Goal: Transaction & Acquisition: Book appointment/travel/reservation

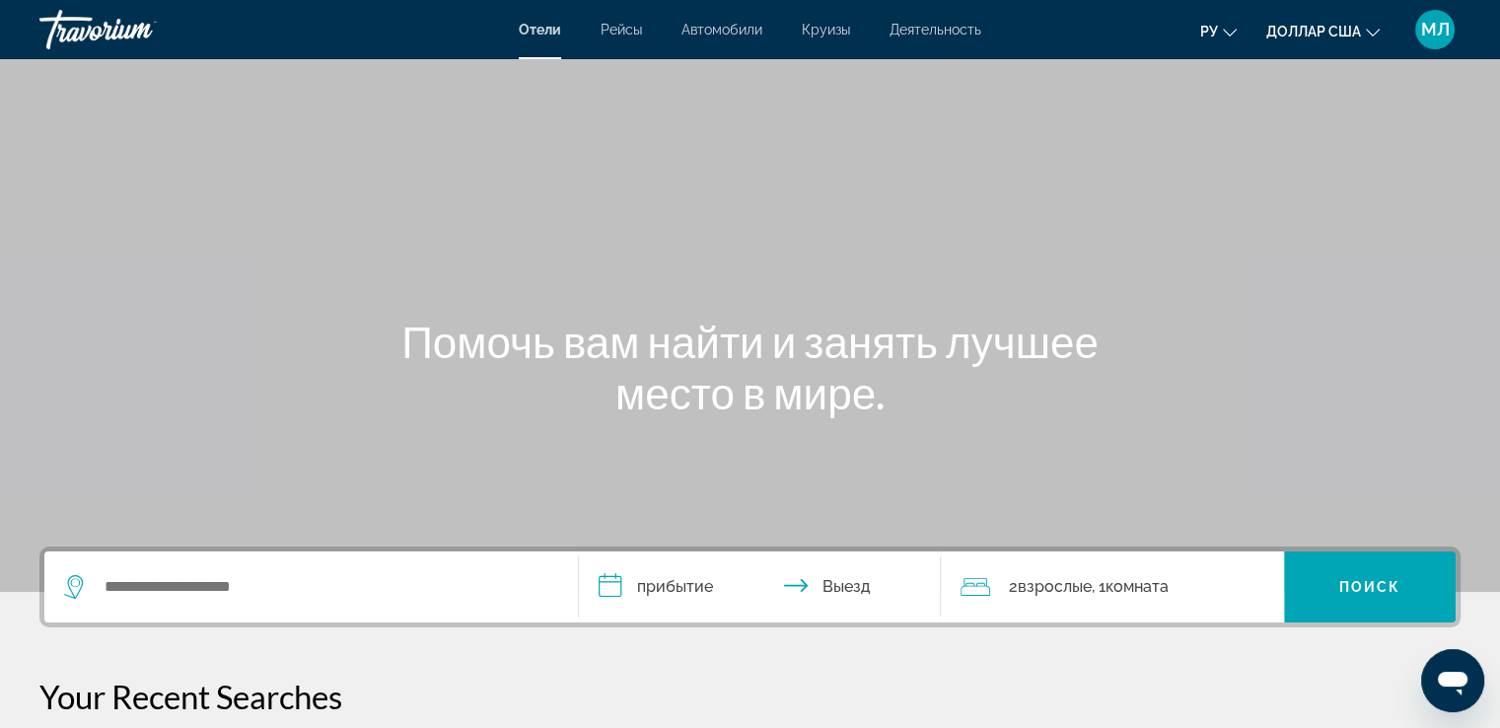
click at [829, 32] on font "Круизы" at bounding box center [826, 30] width 48 height 16
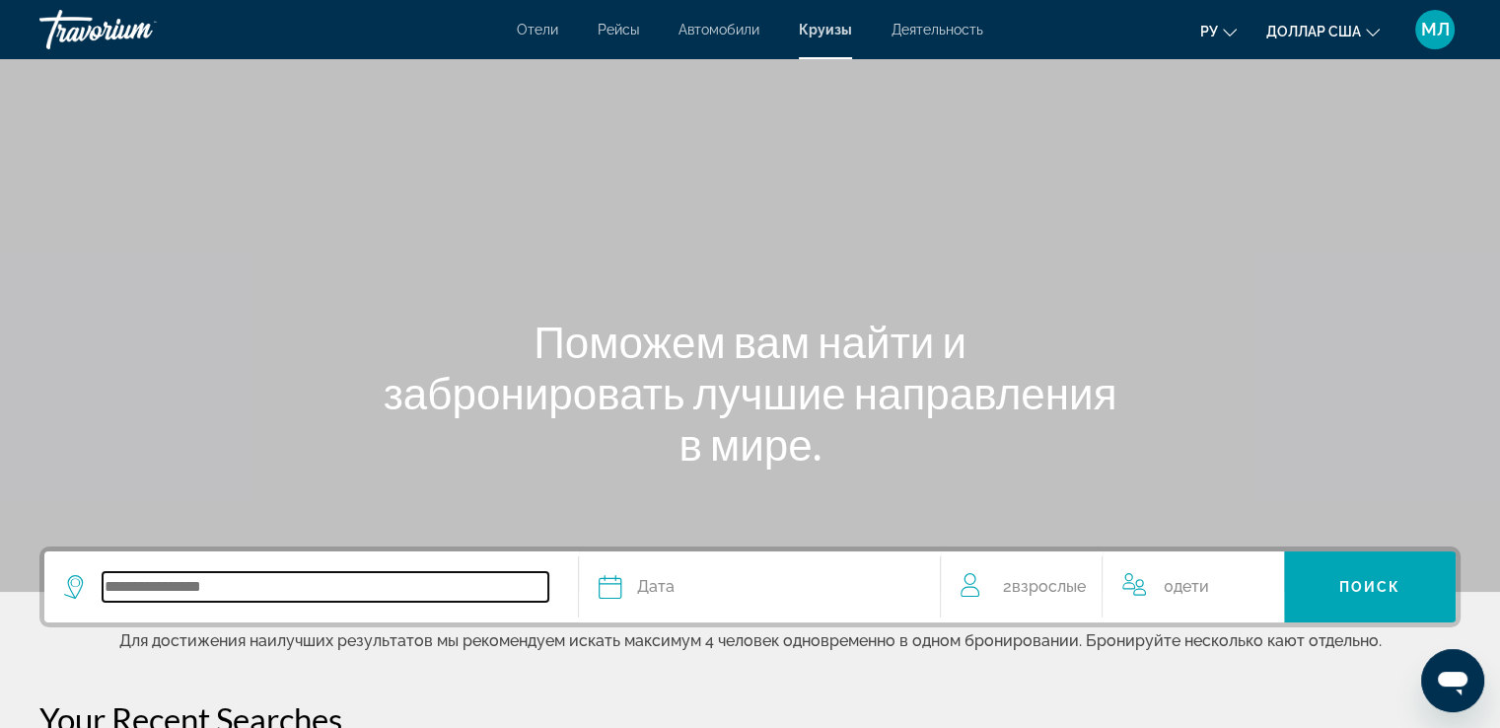
click at [193, 598] on input "Search widget" at bounding box center [326, 587] width 446 height 30
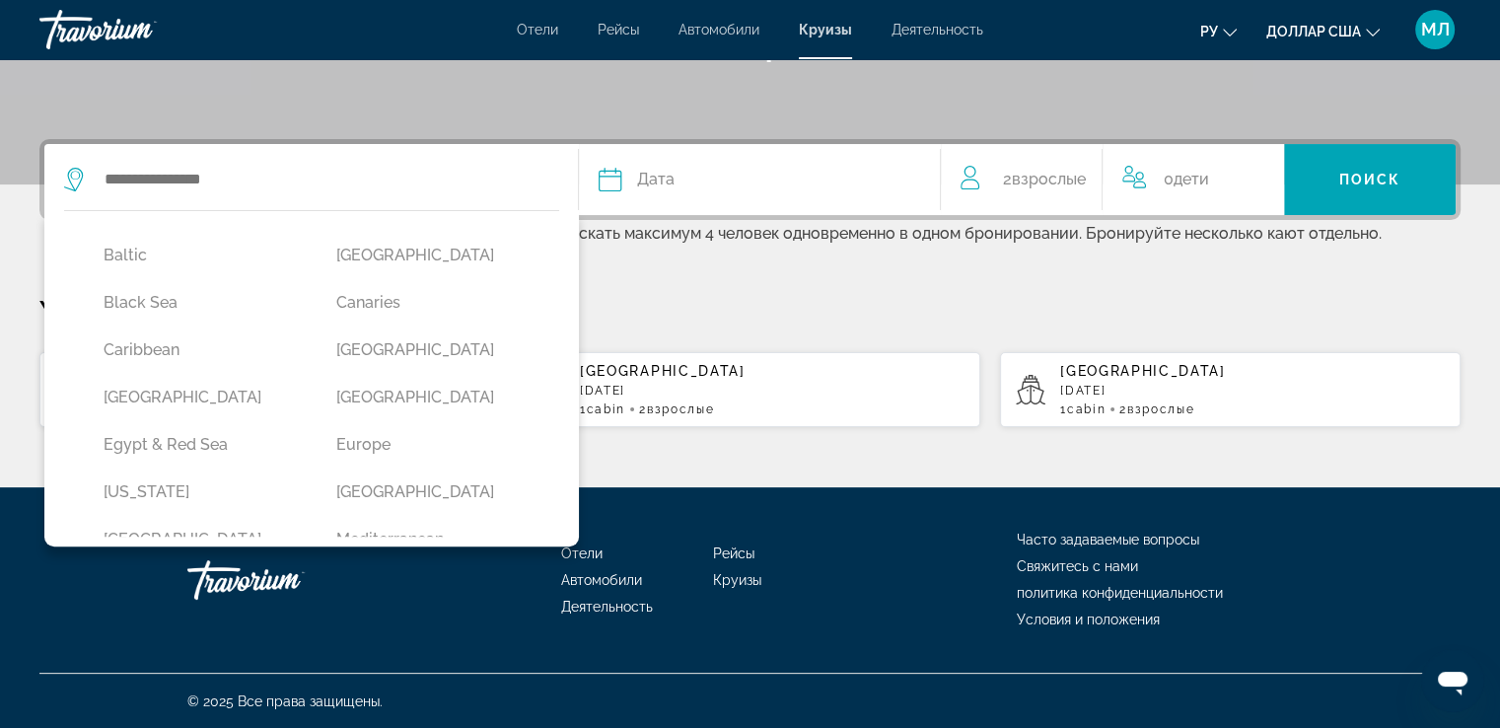
scroll to position [180, 0]
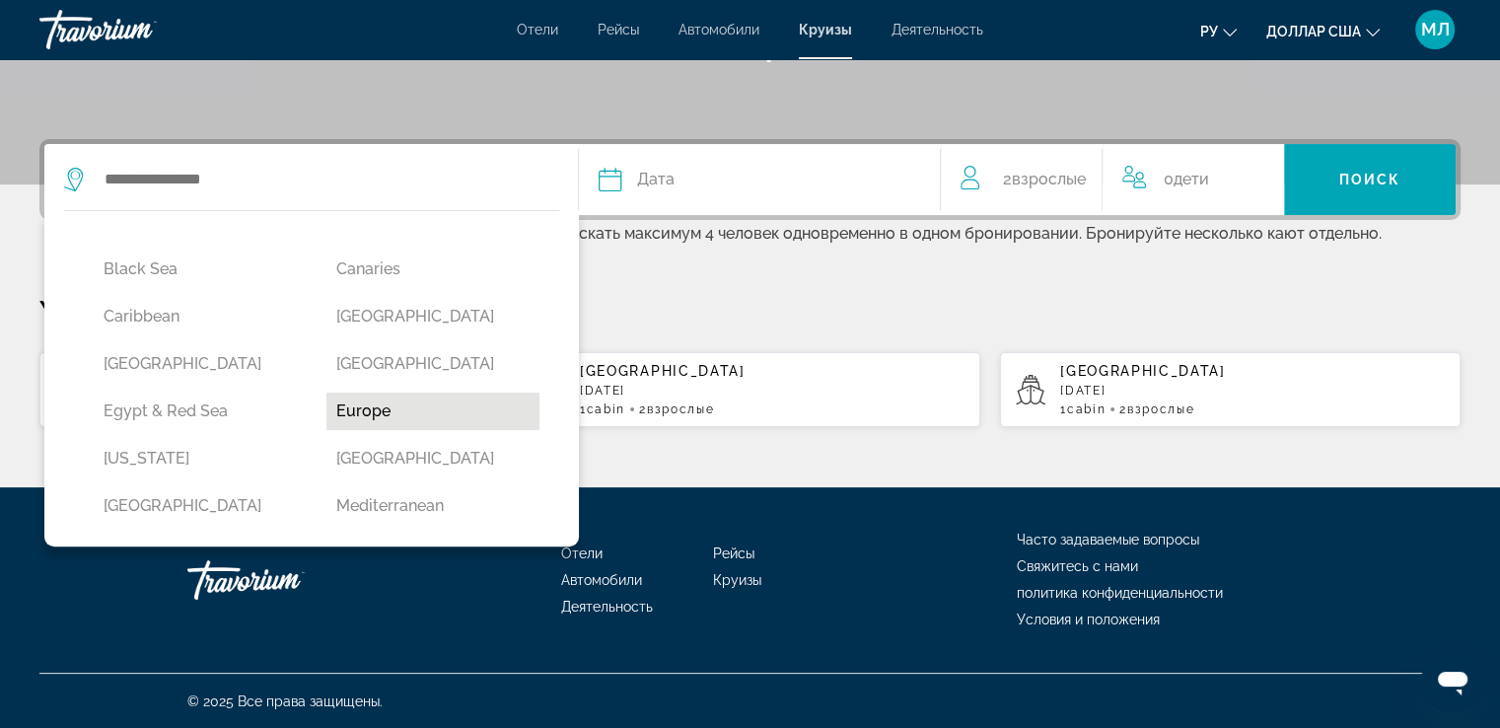
click at [356, 403] on button "Europe" at bounding box center [432, 411] width 213 height 37
type input "******"
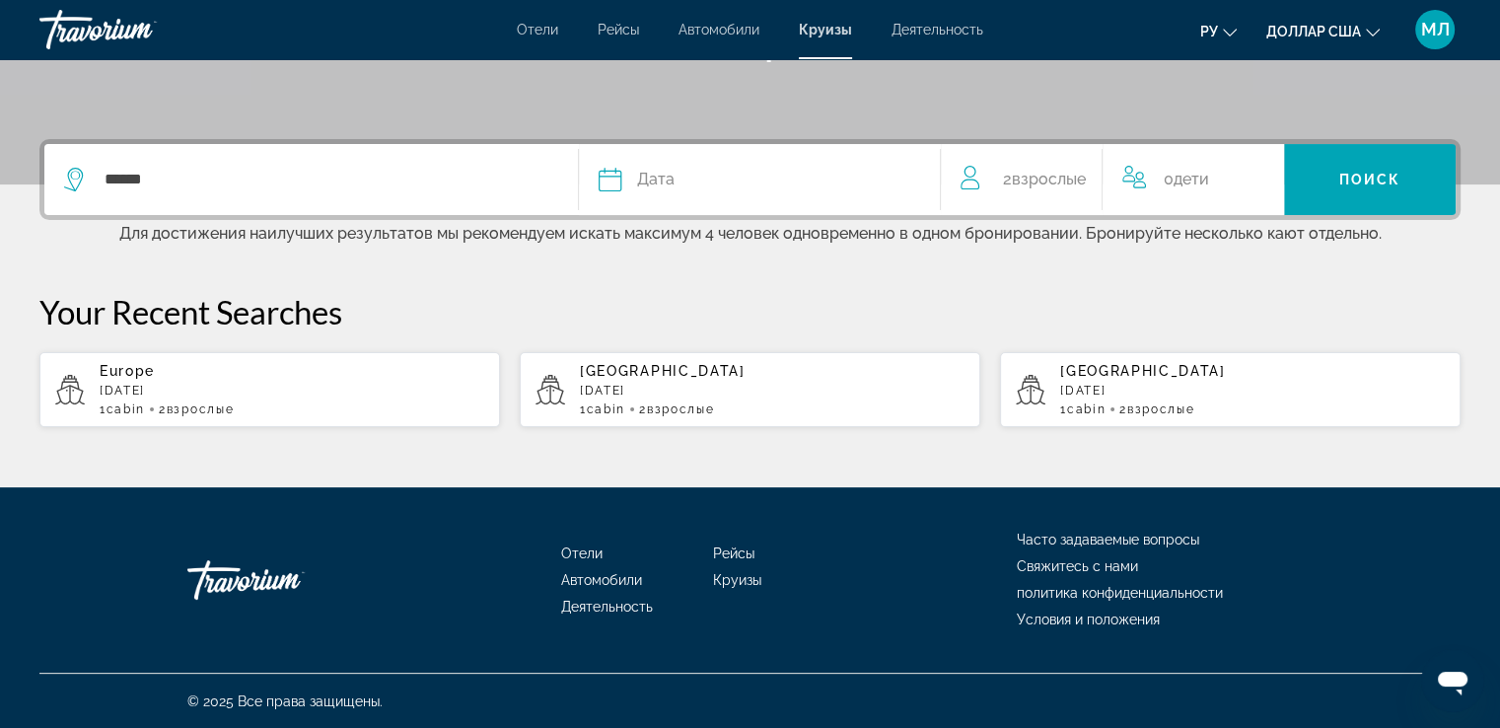
click at [646, 190] on span "Дата" at bounding box center [655, 180] width 37 height 28
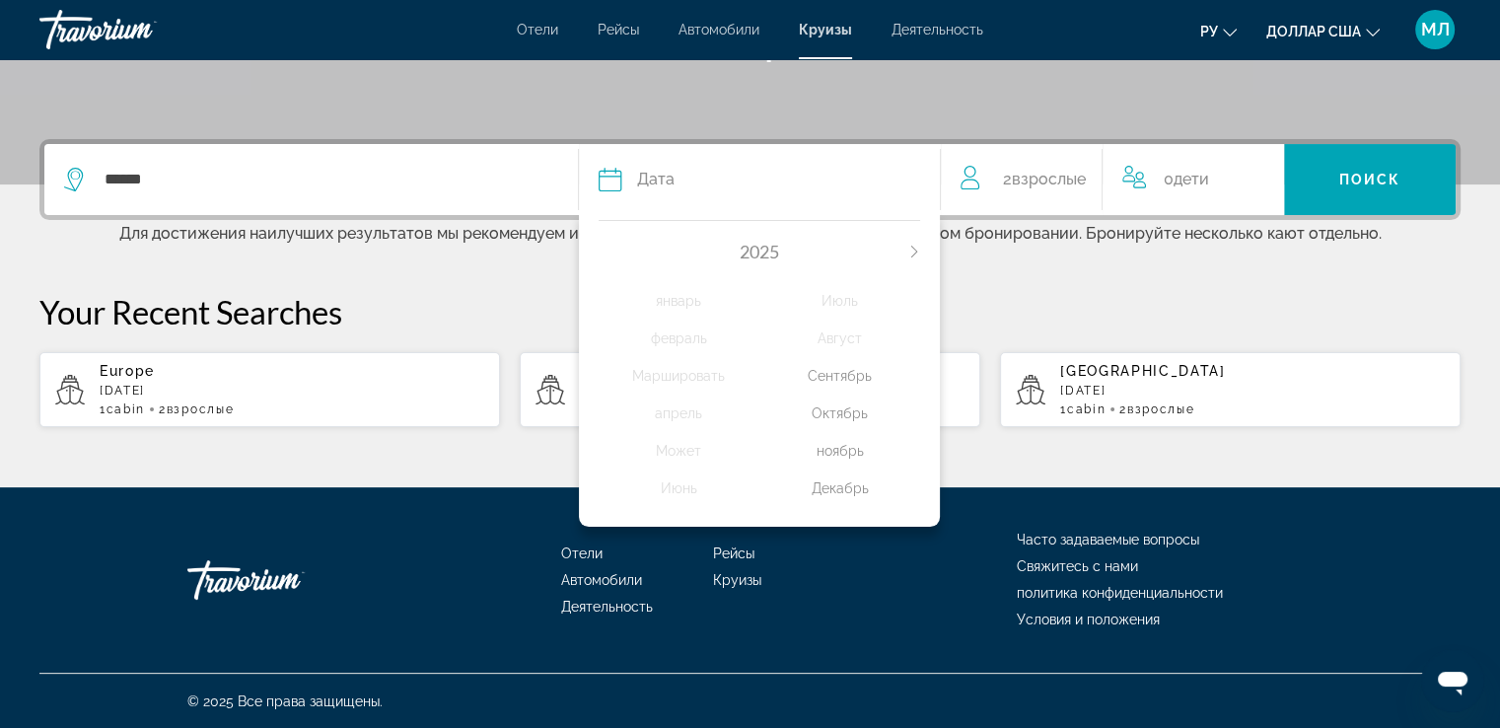
click at [837, 455] on div "ноябрь" at bounding box center [839, 451] width 161 height 36
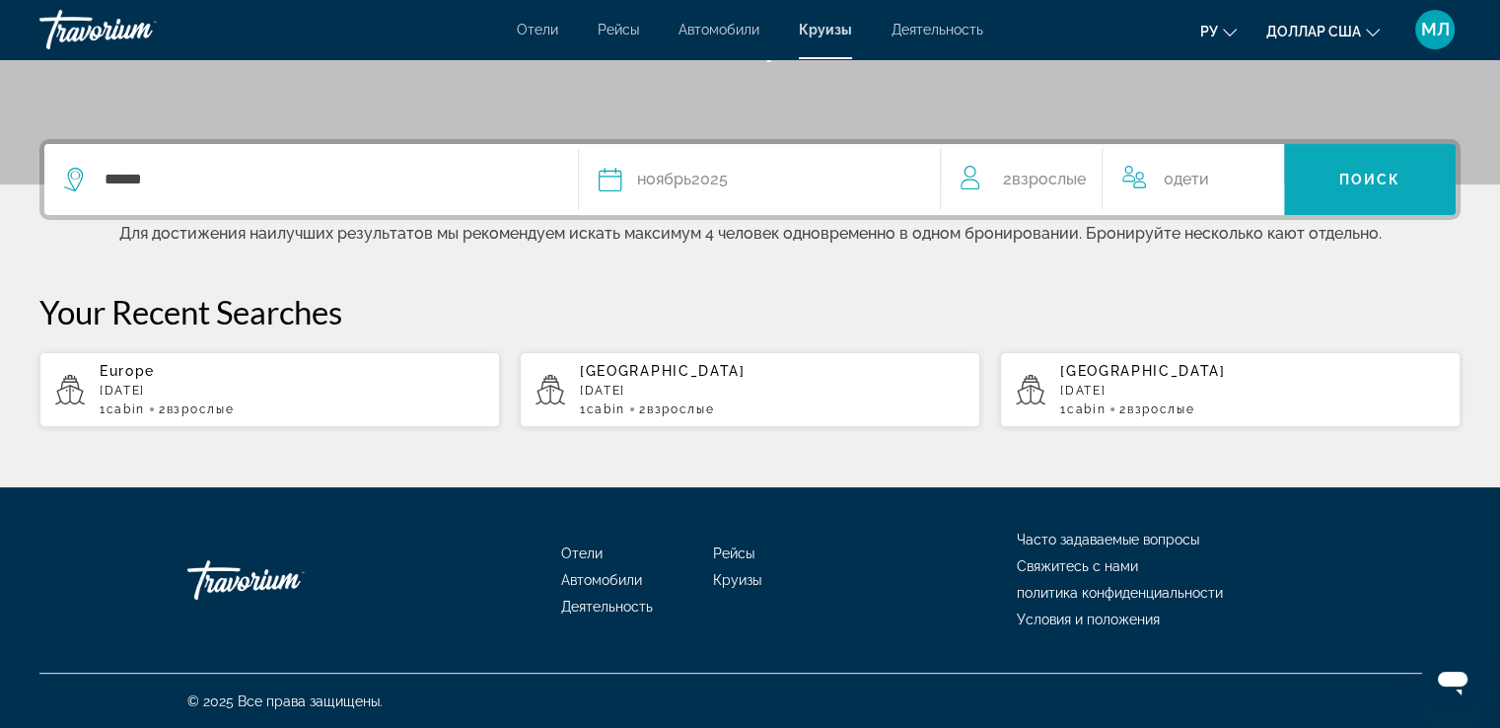
click at [1420, 172] on span "Search widget" at bounding box center [1370, 179] width 172 height 47
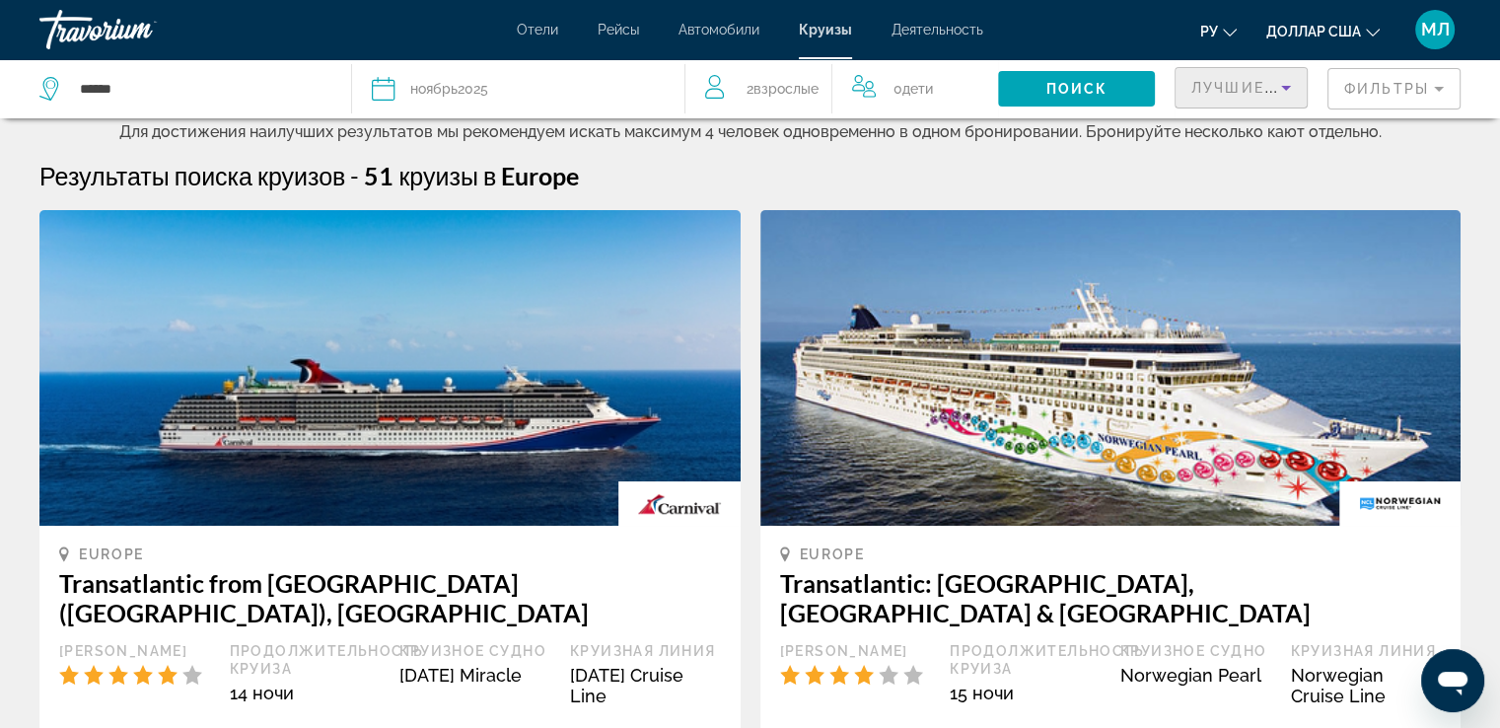
click at [1290, 84] on icon "Sort by" at bounding box center [1286, 88] width 24 height 24
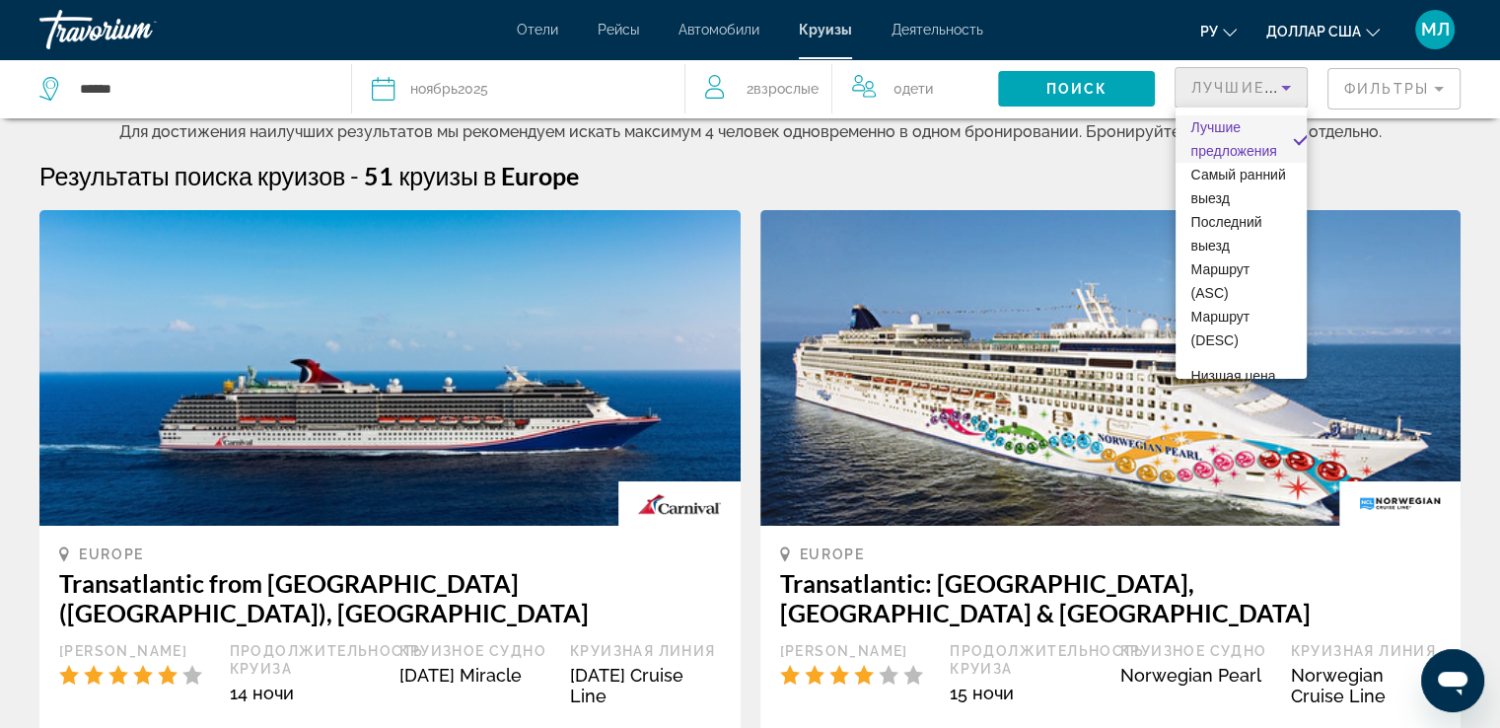
click at [1358, 94] on div at bounding box center [750, 364] width 1500 height 728
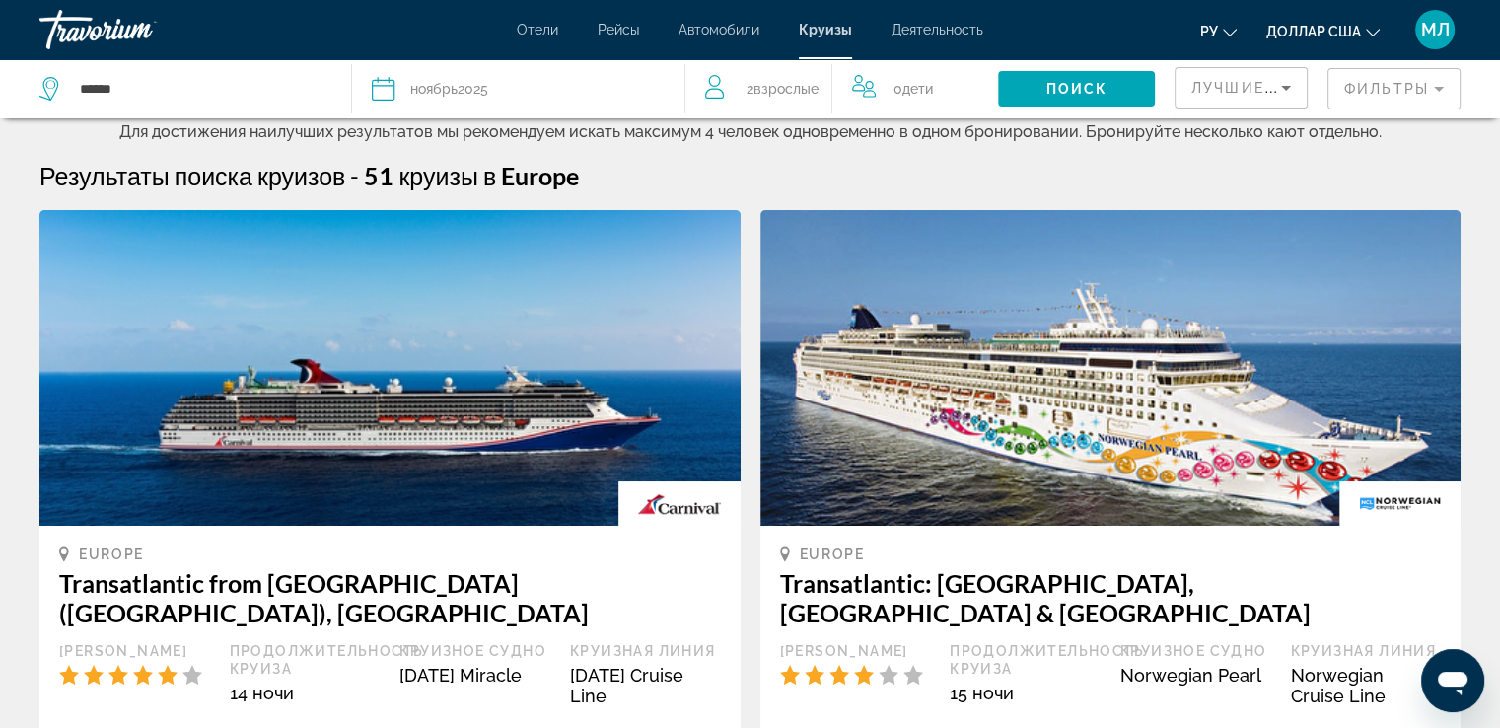
click at [1363, 87] on mat-form-field "Фильтры" at bounding box center [1394, 88] width 133 height 41
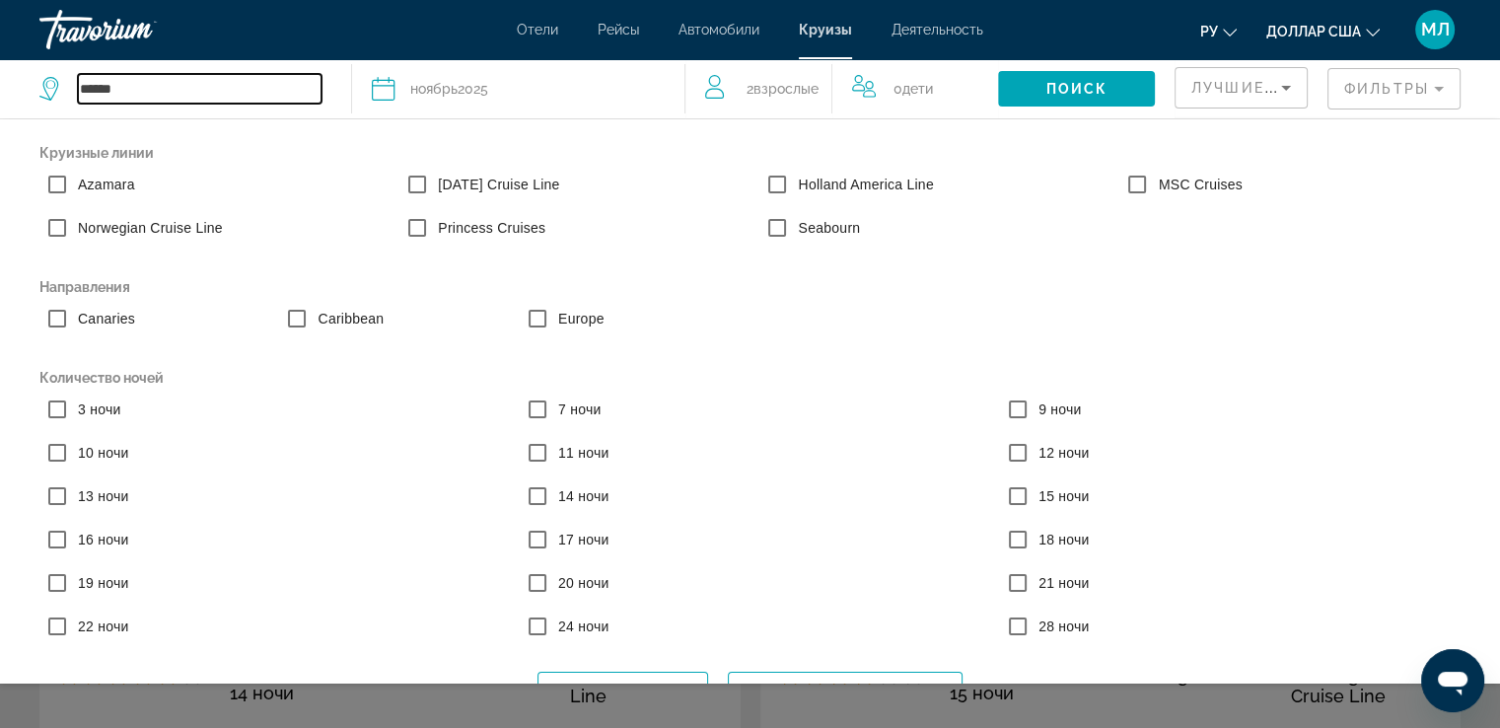
click at [143, 82] on input "******" at bounding box center [200, 89] width 244 height 30
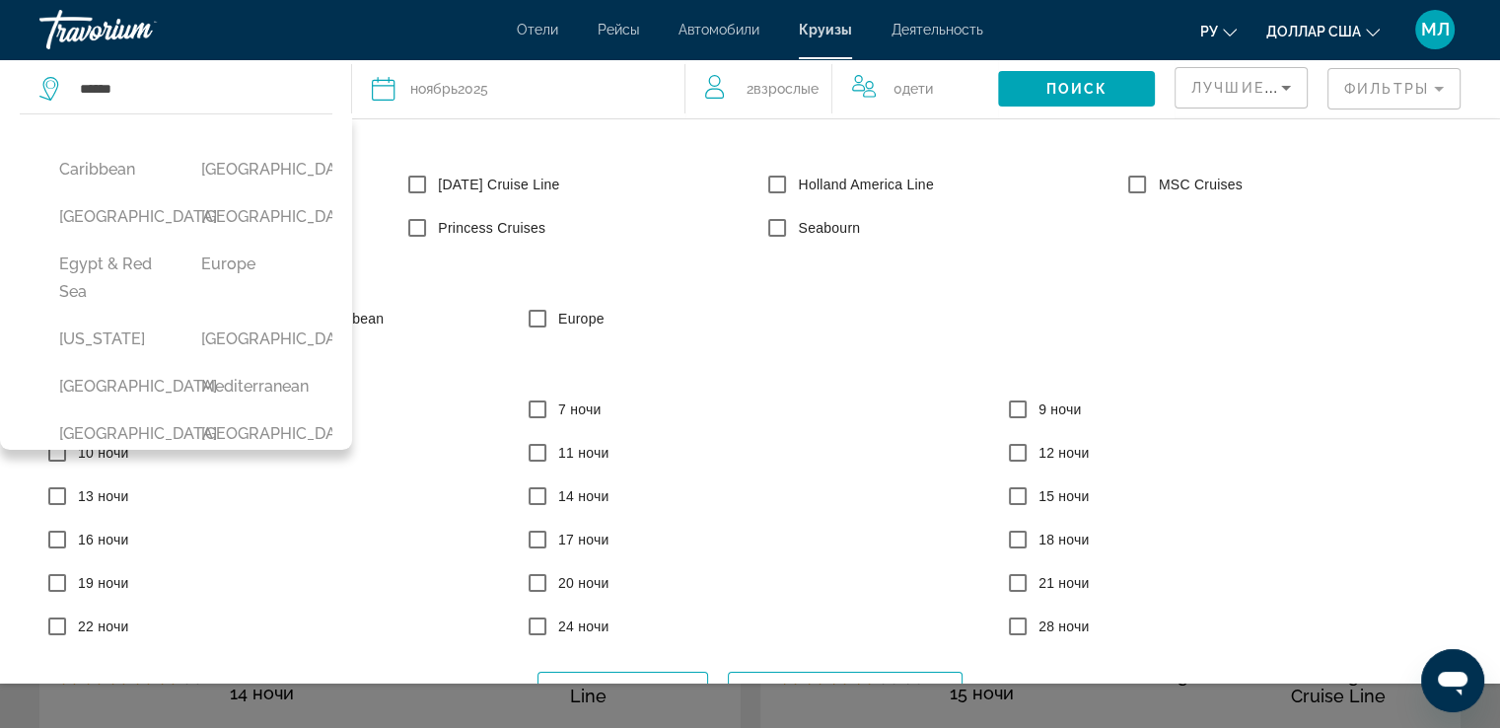
scroll to position [249, 0]
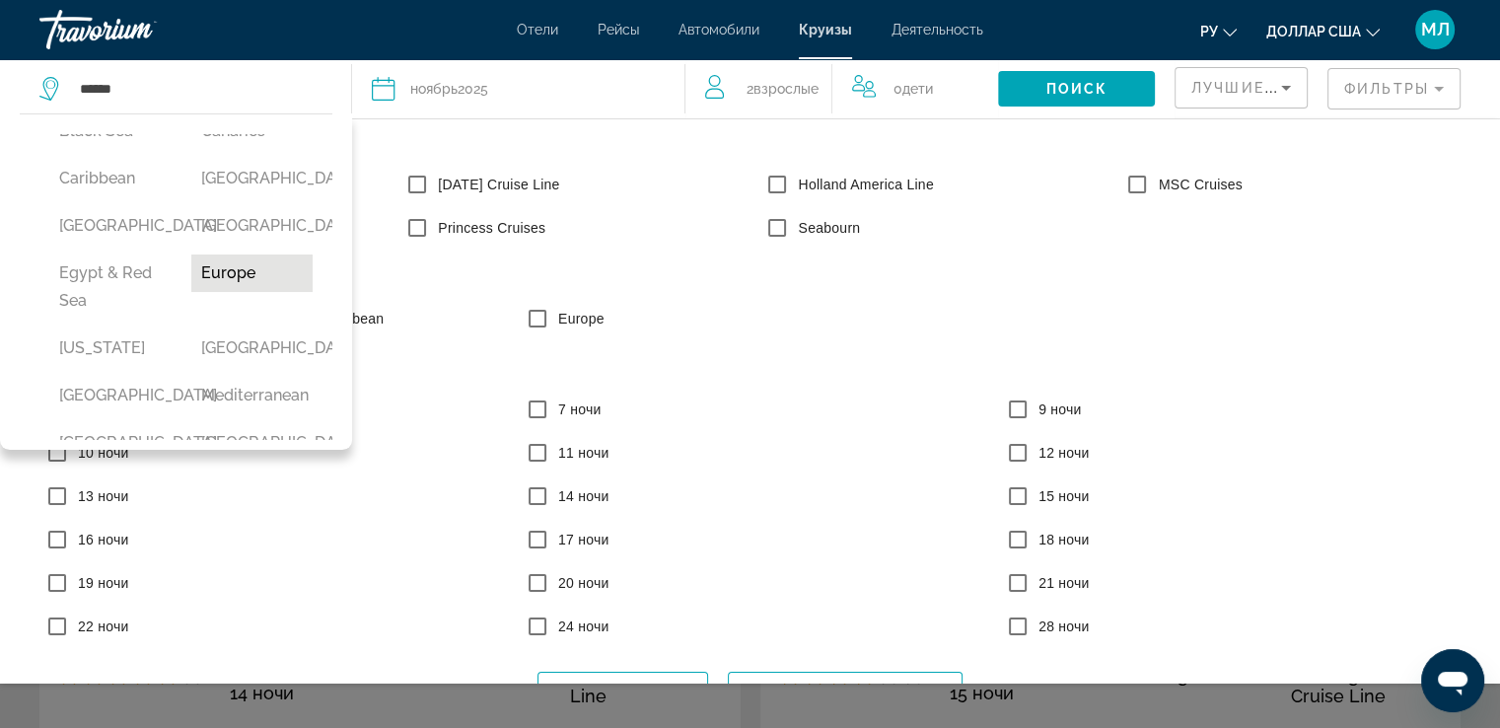
click at [204, 292] on button "Europe" at bounding box center [252, 272] width 122 height 37
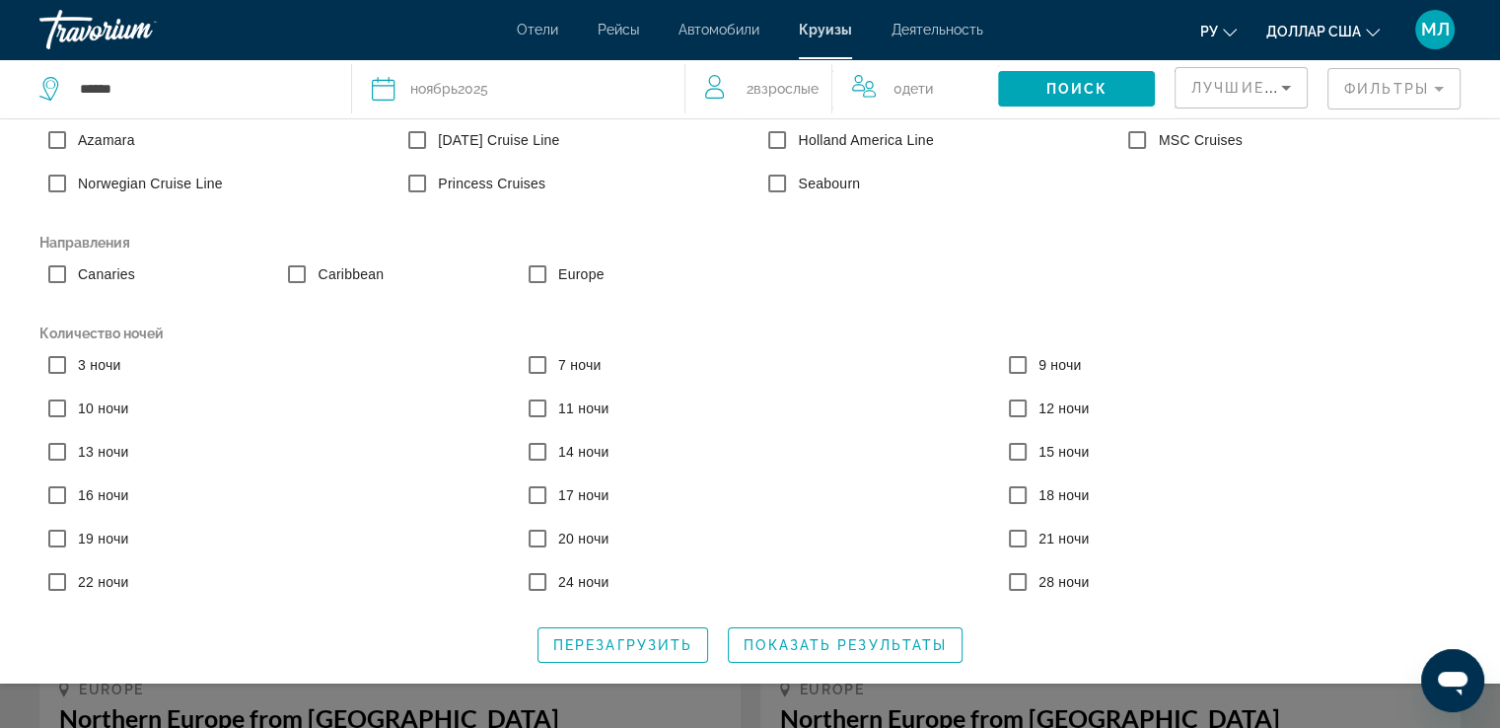
scroll to position [49, 0]
click at [846, 647] on span "Показать результаты" at bounding box center [845, 645] width 203 height 16
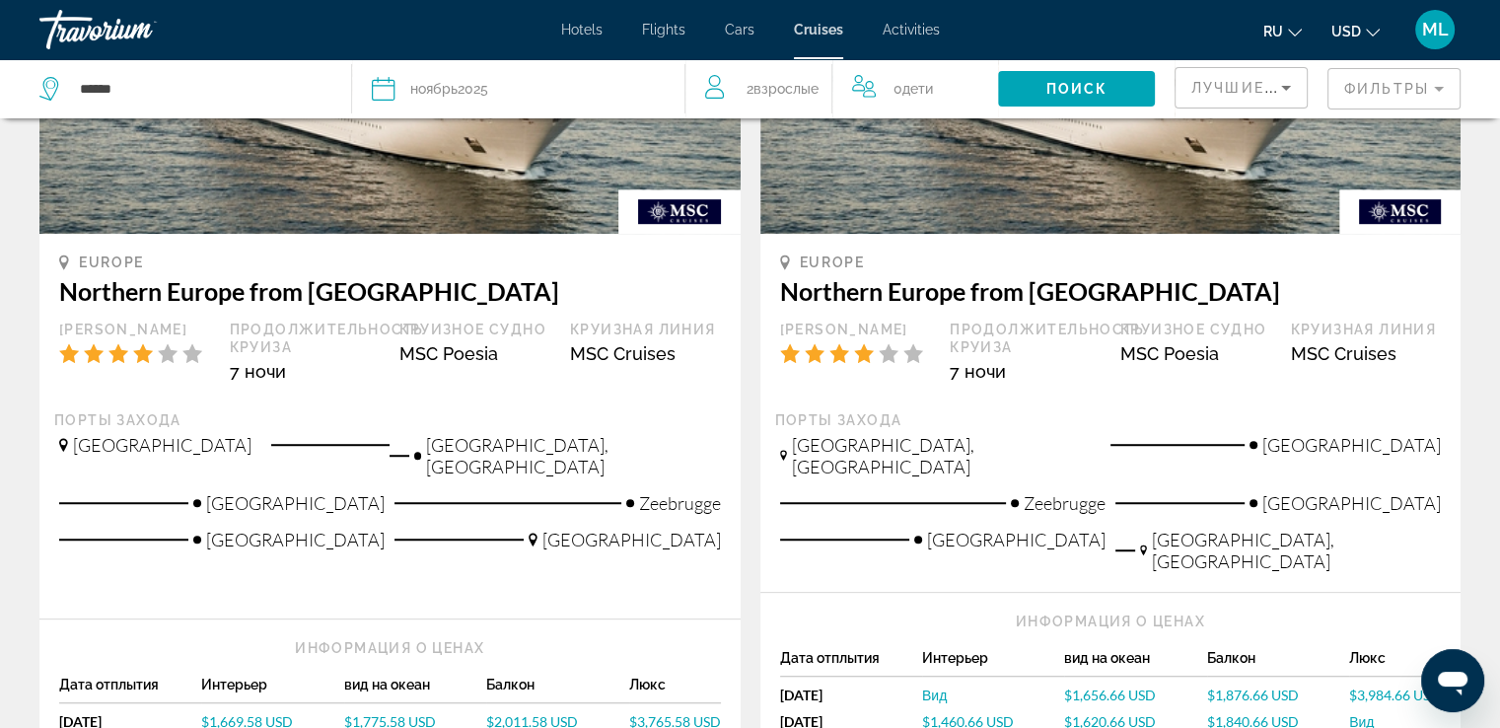
scroll to position [1200, 0]
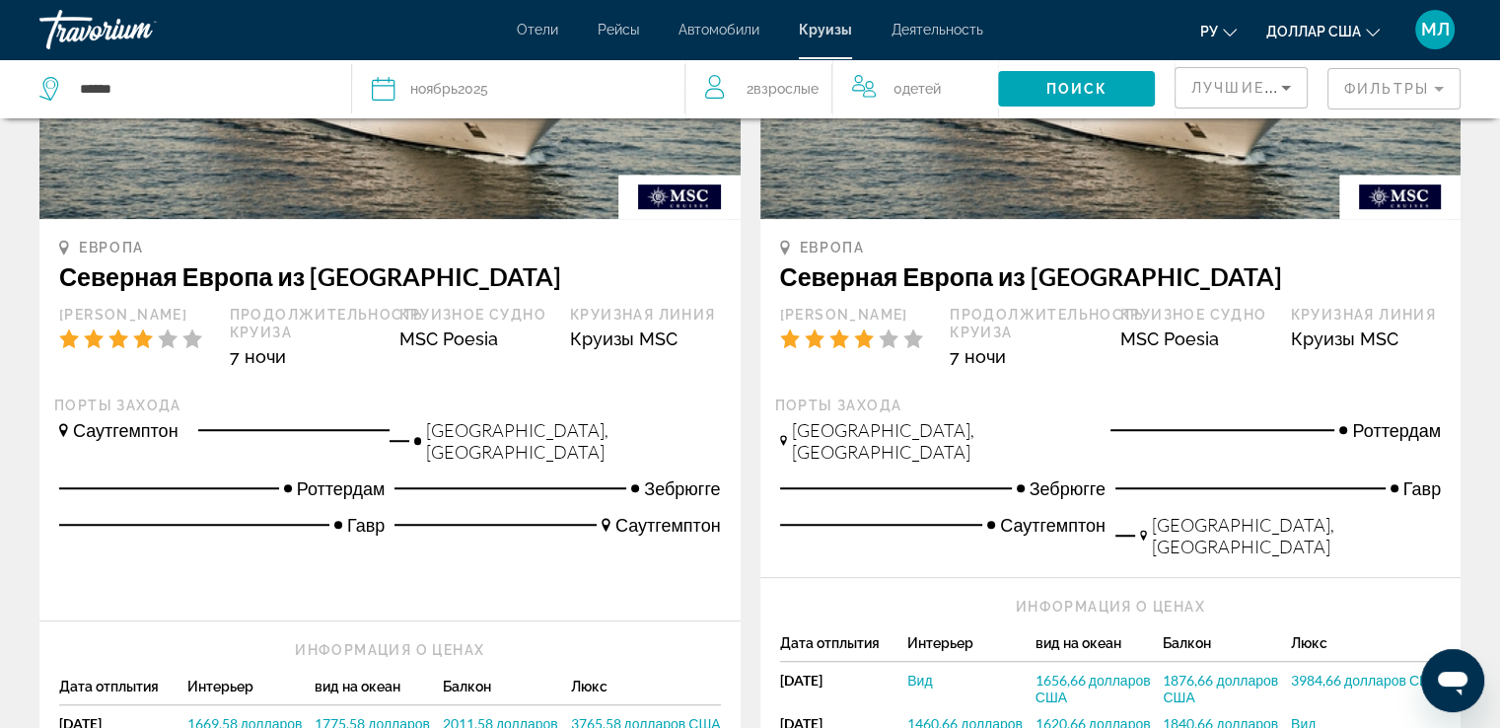
click at [1039, 339] on div "Продолжительность круиза 7 ночи" at bounding box center [1025, 344] width 171 height 76
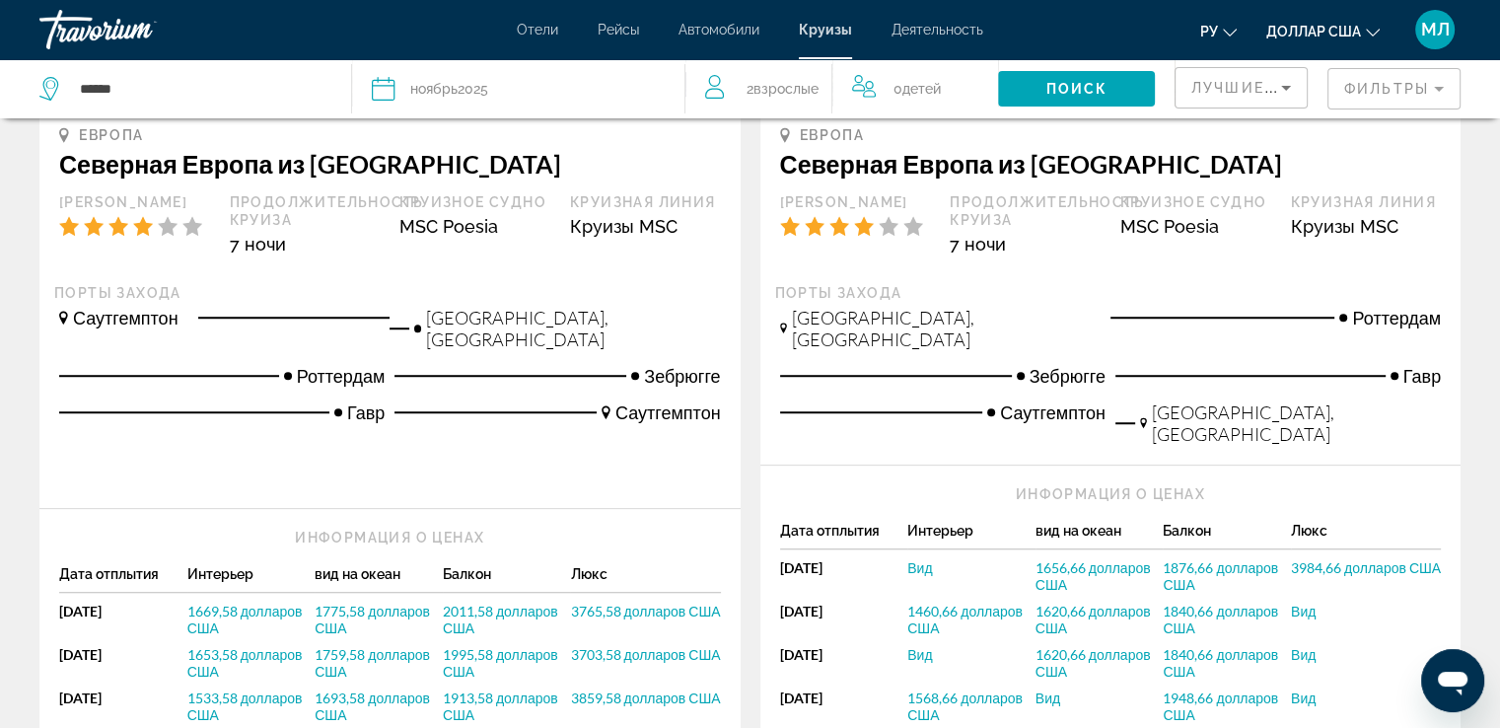
scroll to position [1309, 0]
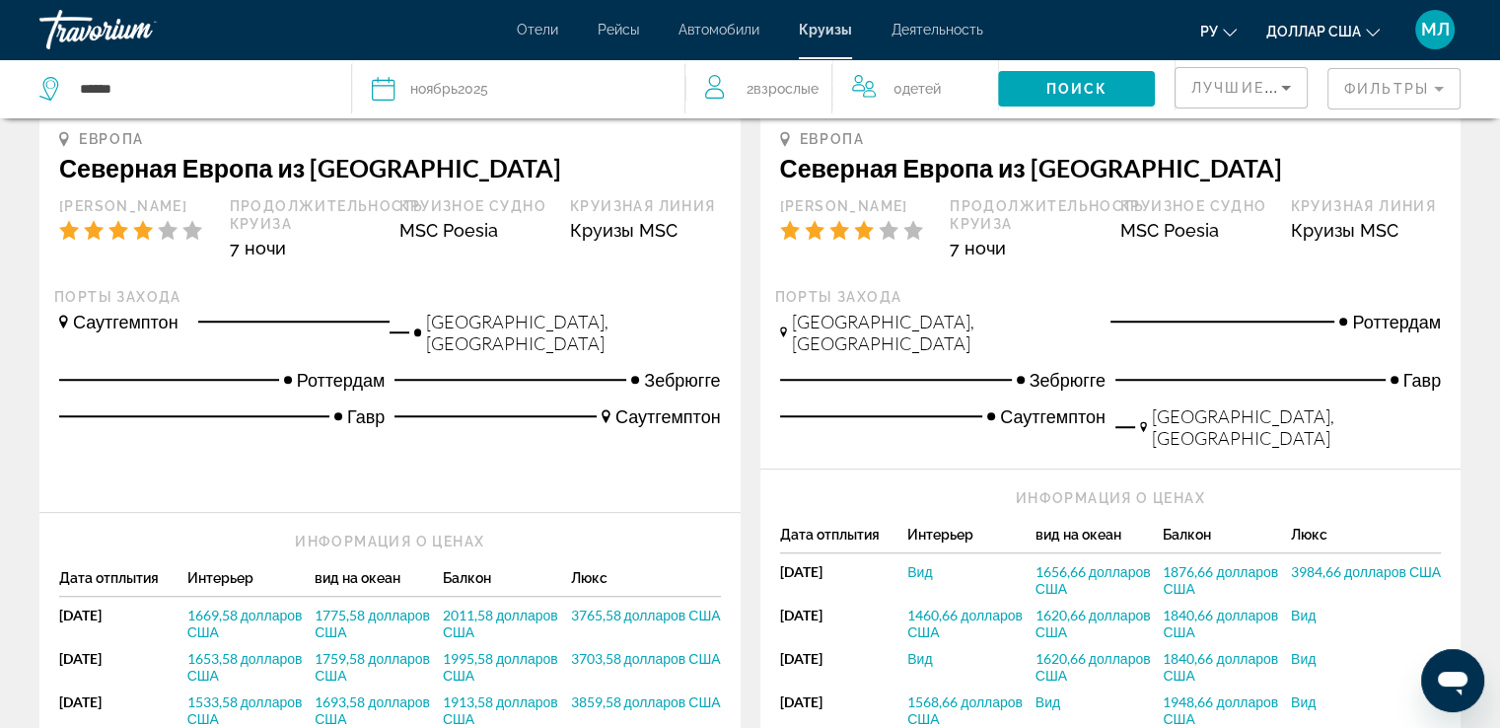
click at [933, 607] on font "1460,66 долларов США" at bounding box center [964, 624] width 115 height 34
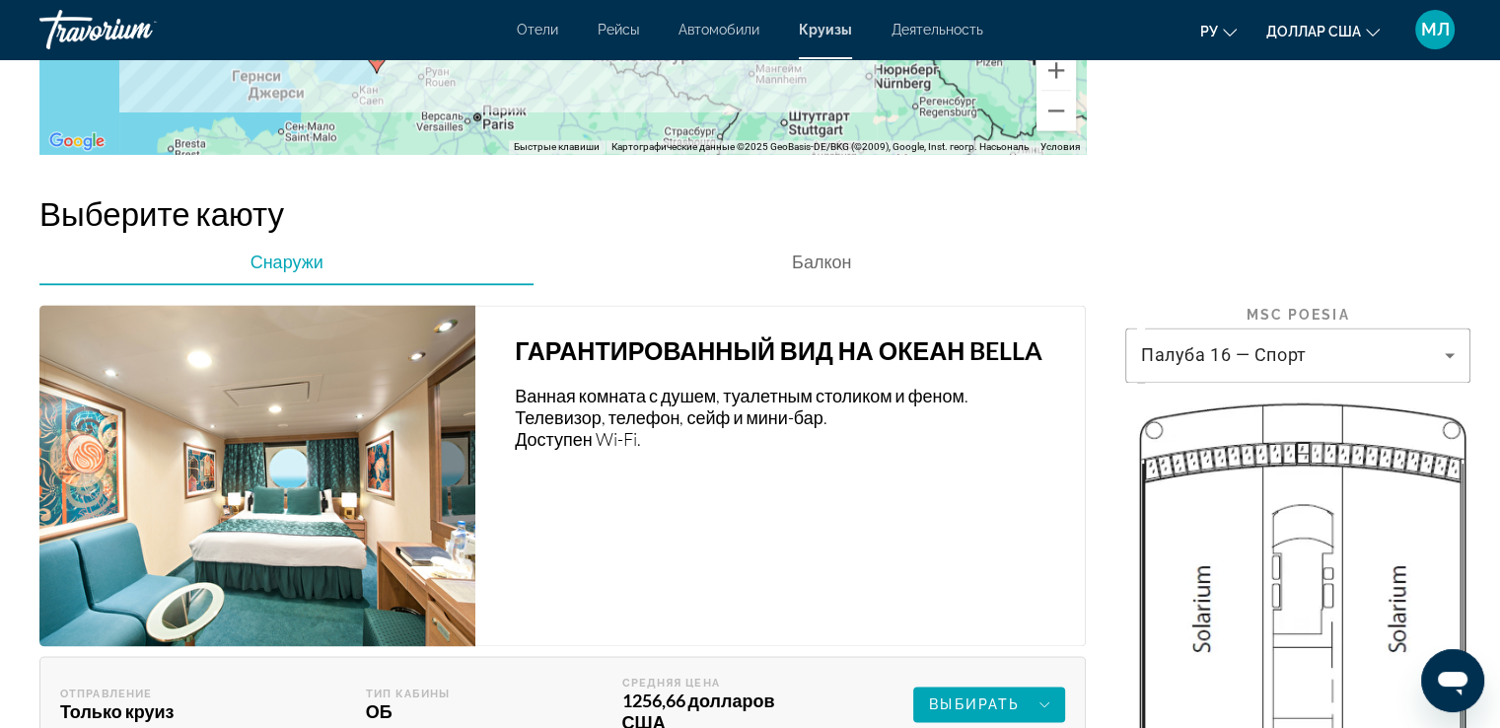
scroll to position [2988, 0]
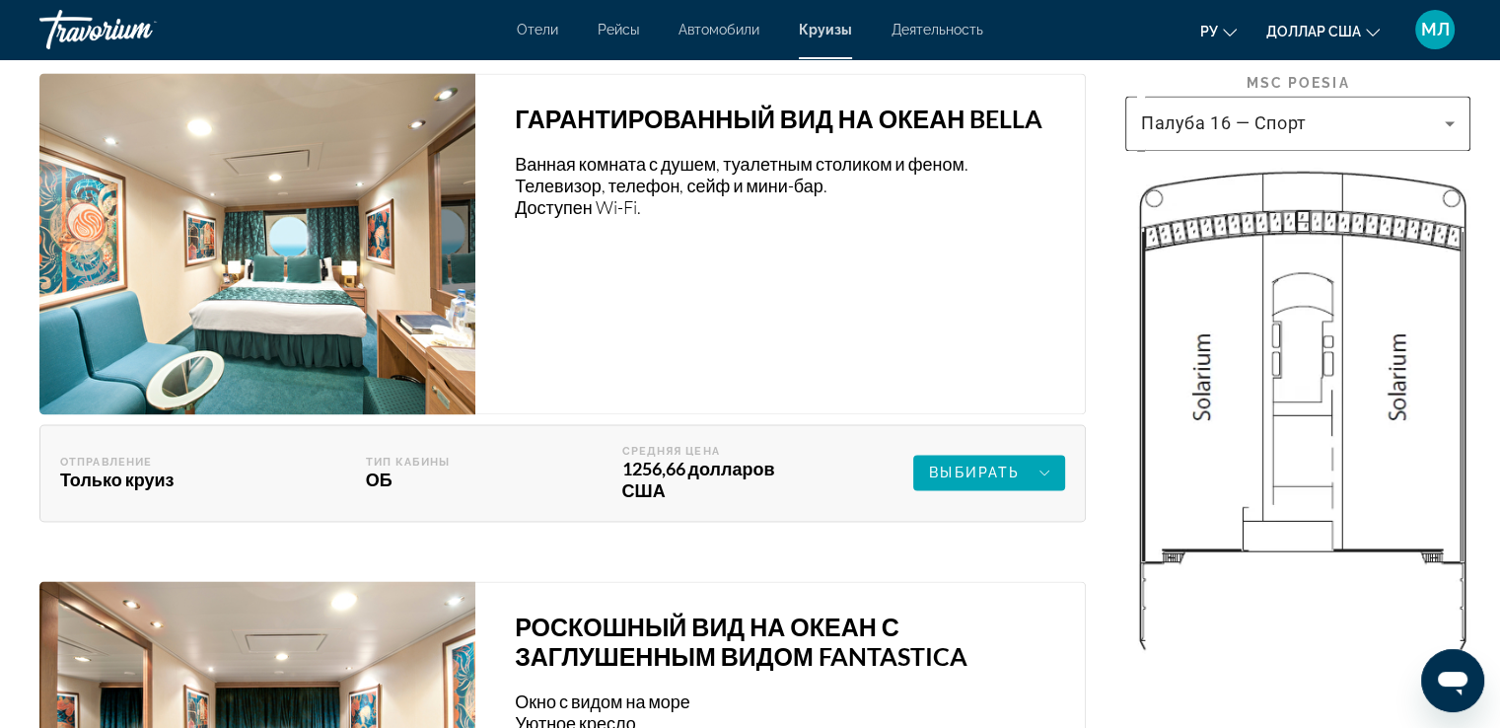
click at [1455, 134] on icon "Основное содержание" at bounding box center [1450, 123] width 24 height 24
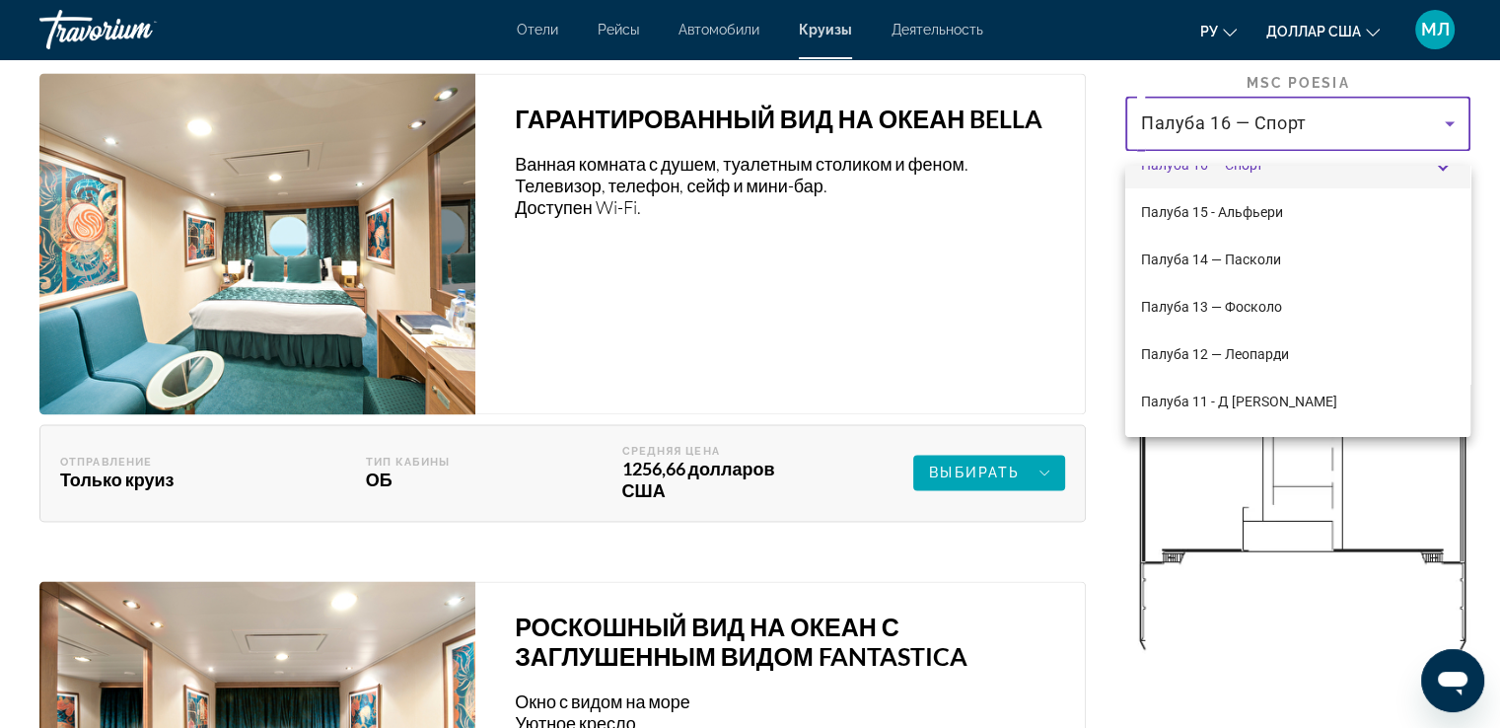
scroll to position [0, 0]
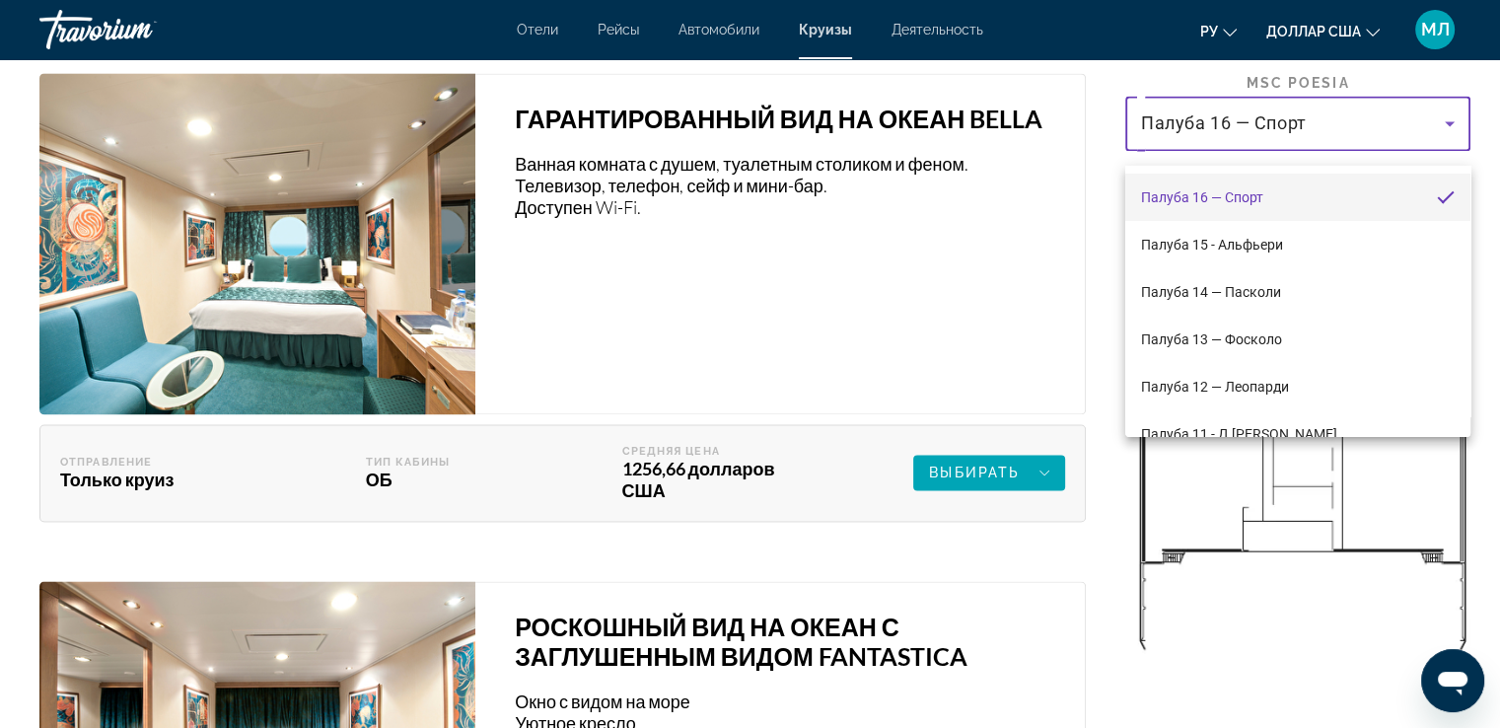
click at [1019, 490] on div at bounding box center [750, 364] width 1500 height 728
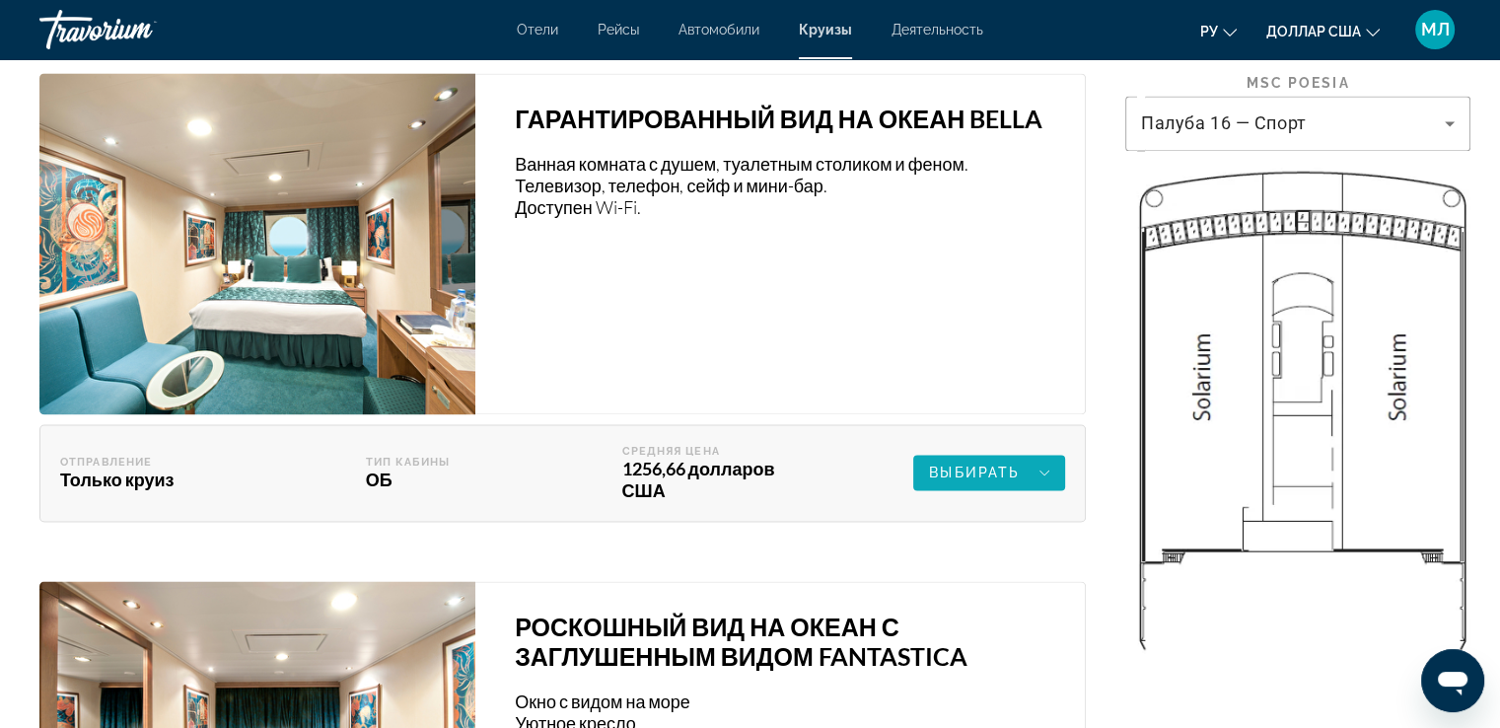
click at [940, 471] on span "Основное содержание" at bounding box center [989, 472] width 152 height 47
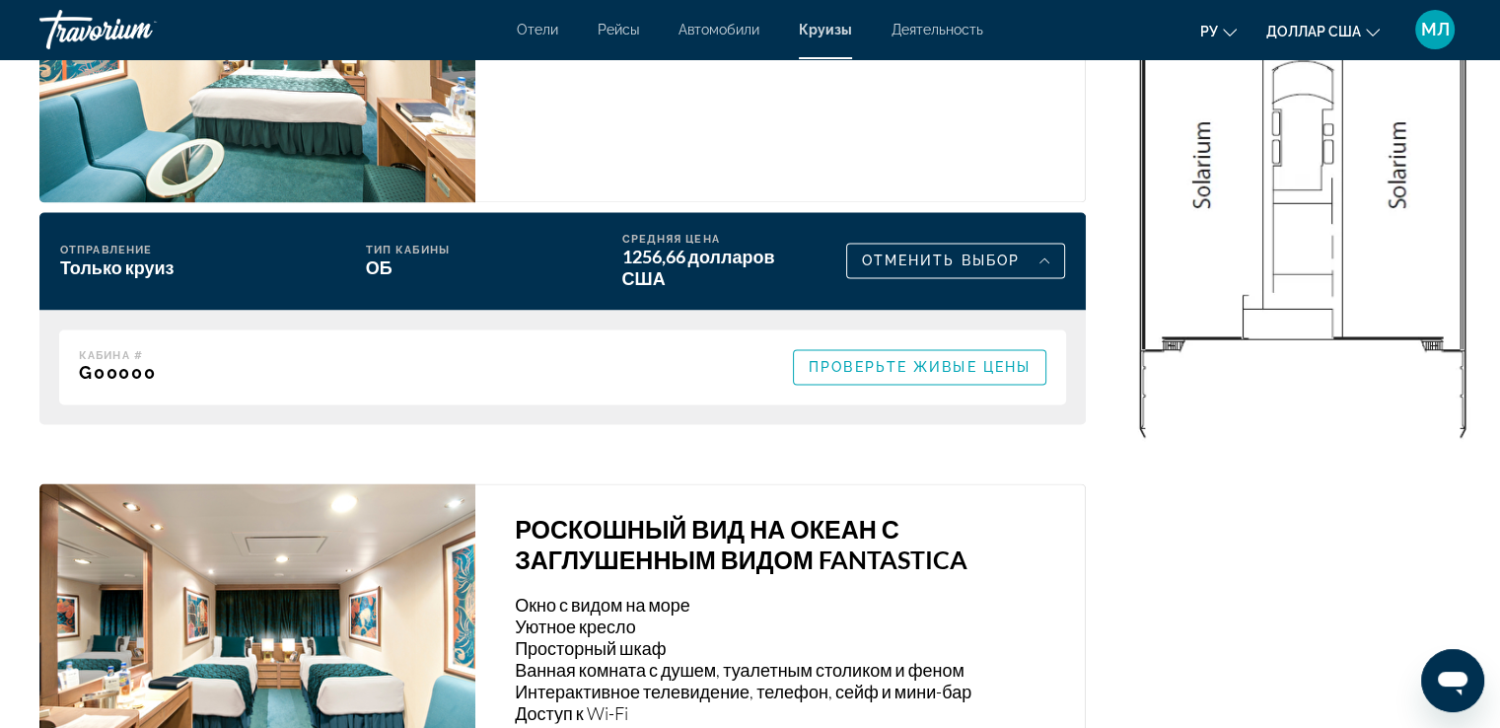
scroll to position [3159, 0]
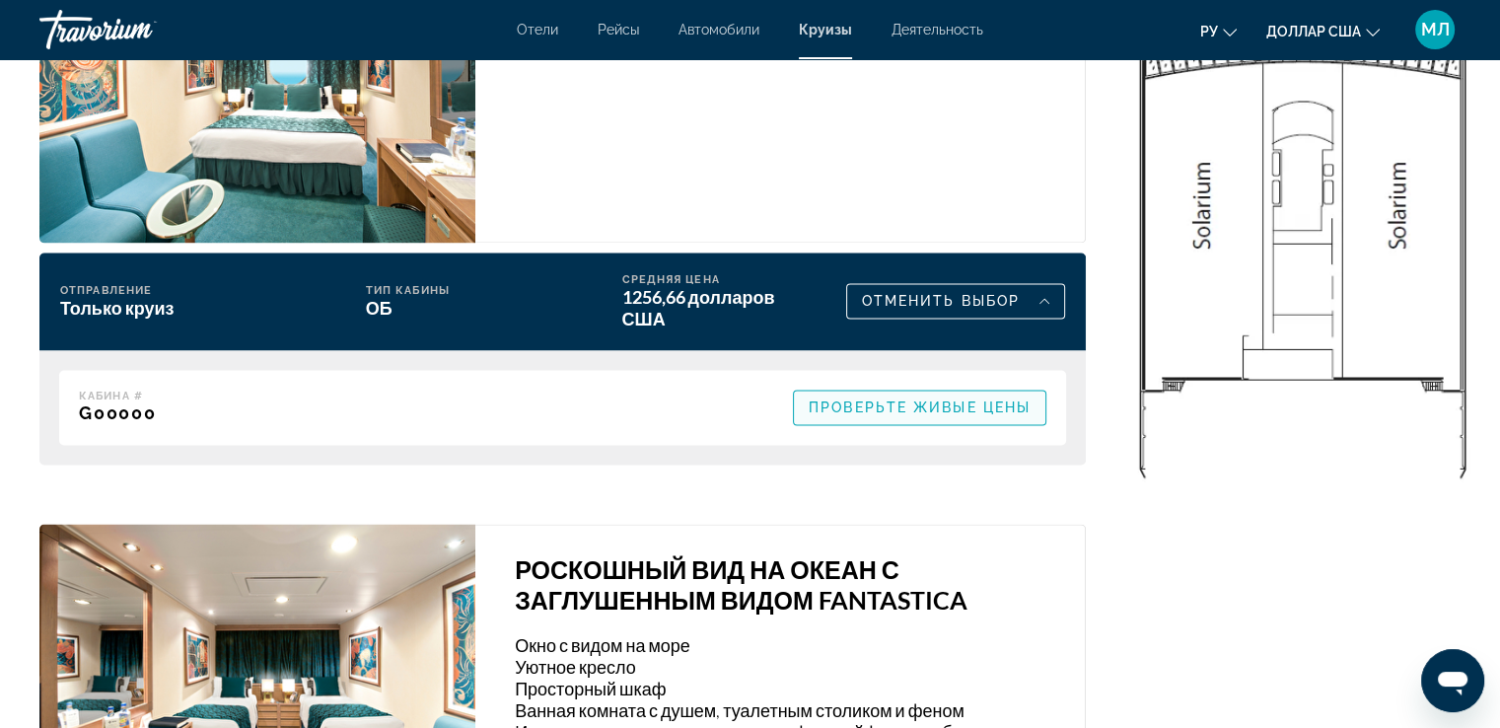
click at [935, 415] on span "Проверьте живые цены" at bounding box center [920, 407] width 222 height 16
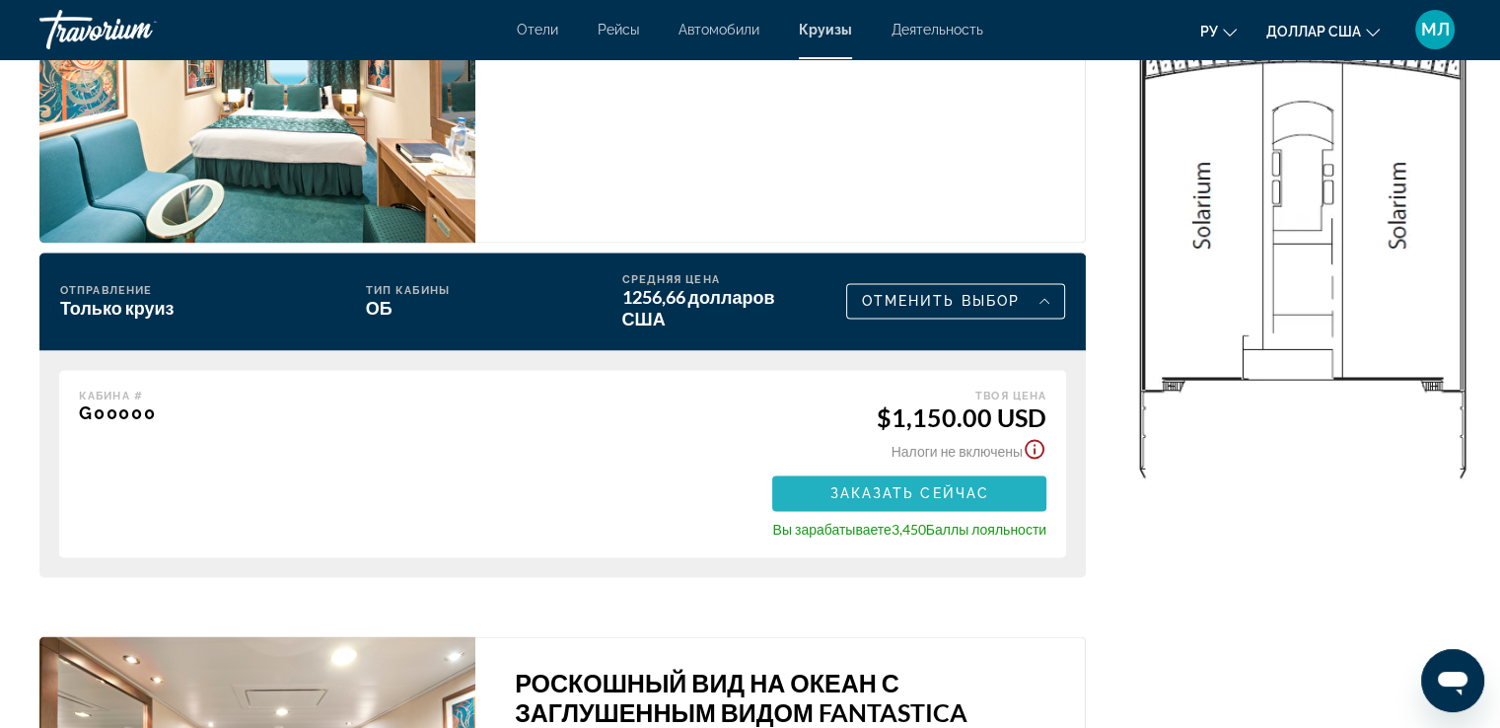
click at [897, 501] on span "Заказать сейчас" at bounding box center [909, 493] width 160 height 16
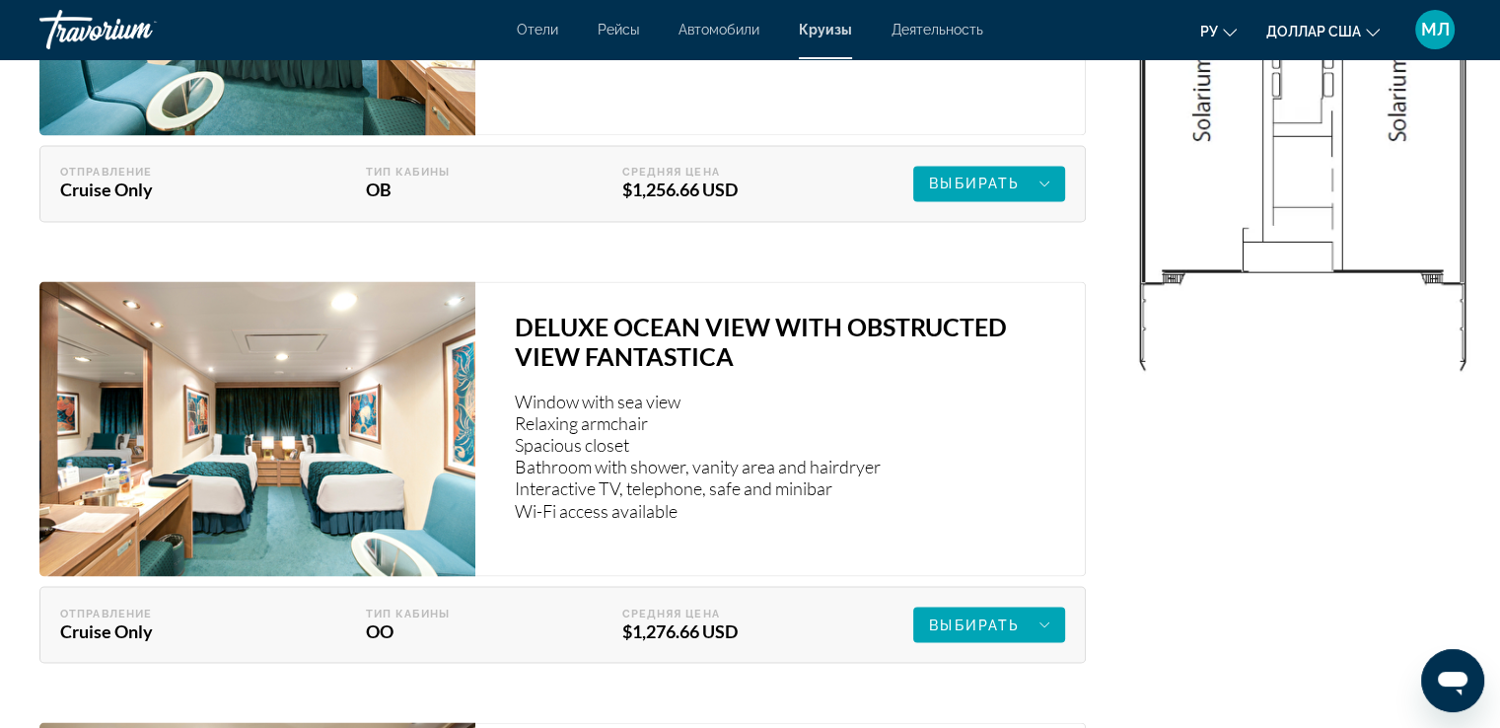
scroll to position [3243, 0]
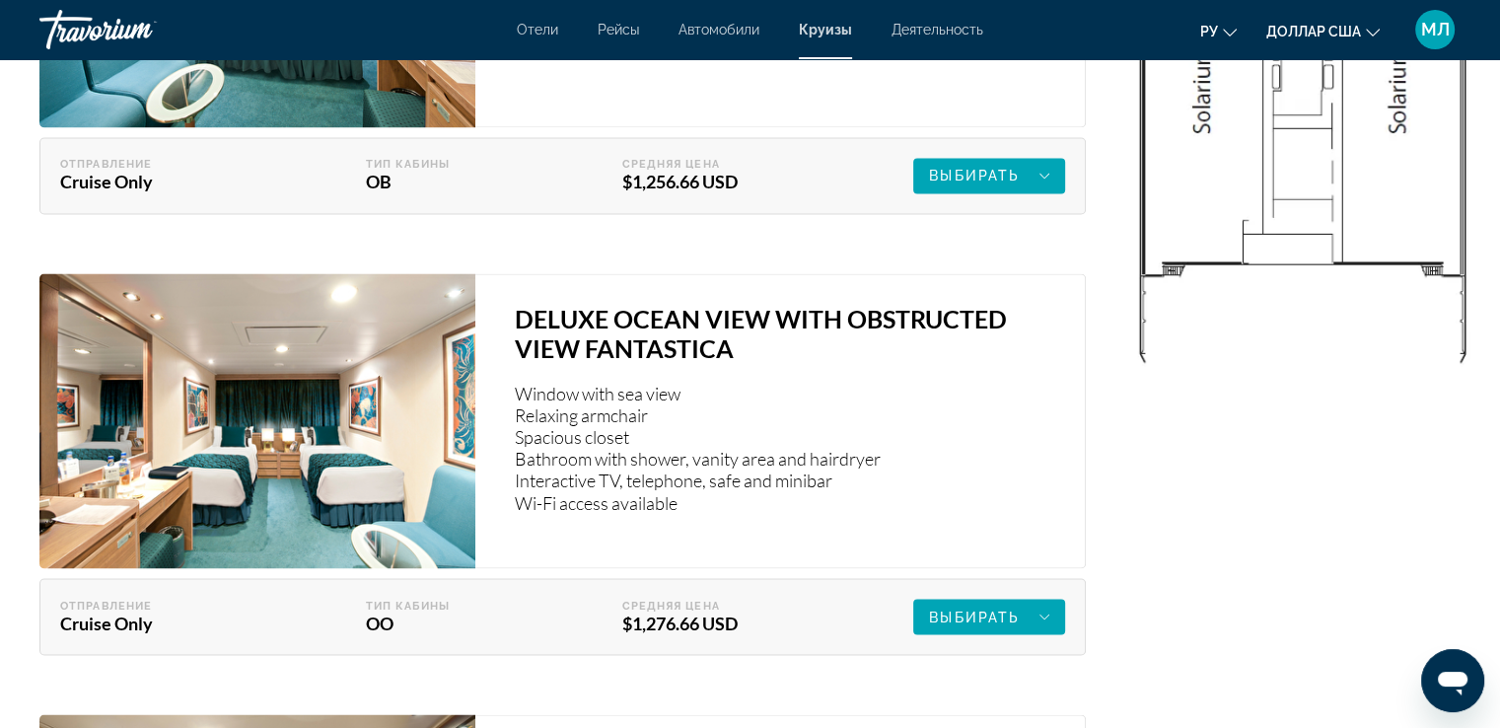
click at [1018, 425] on p "Window with sea view Relaxing armchair Spacious closet Bathroom with shower, va…" at bounding box center [790, 448] width 550 height 130
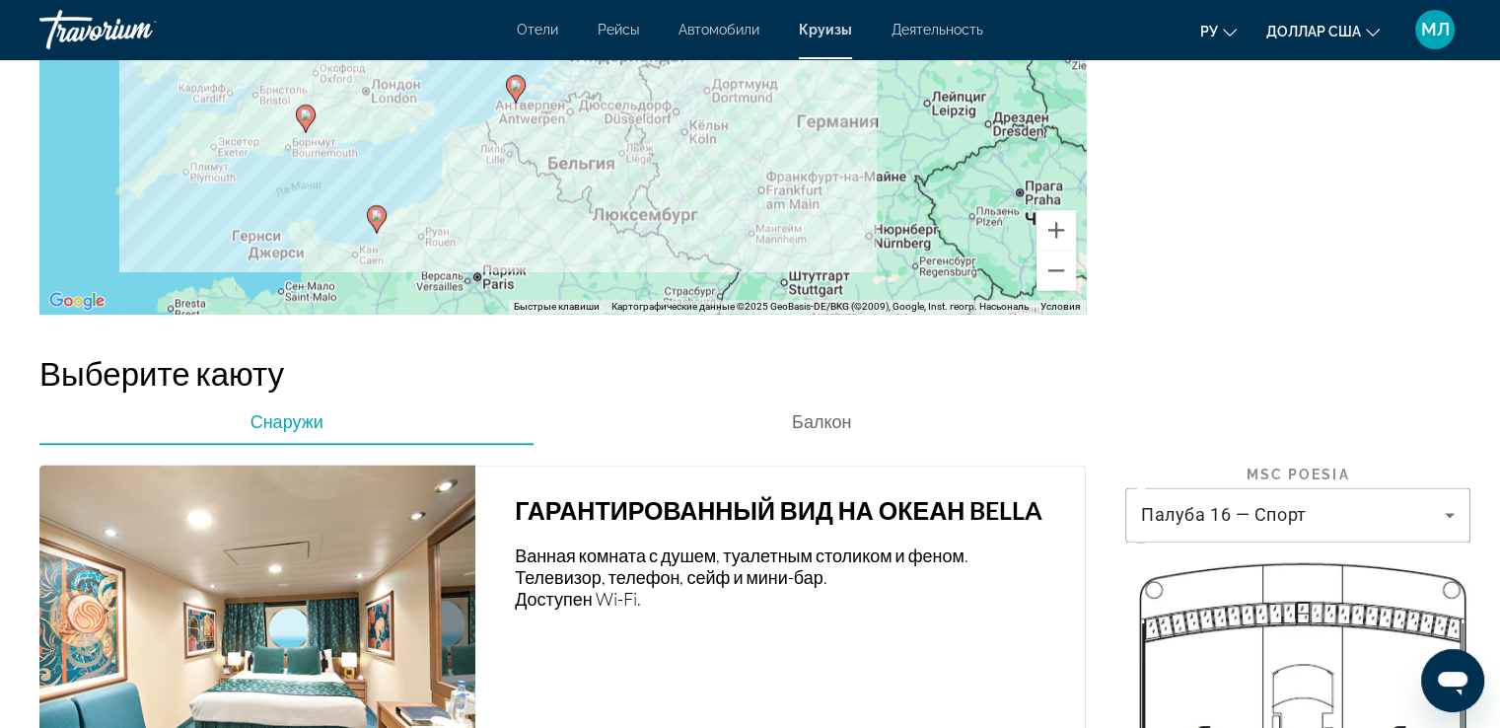
scroll to position [2635, 0]
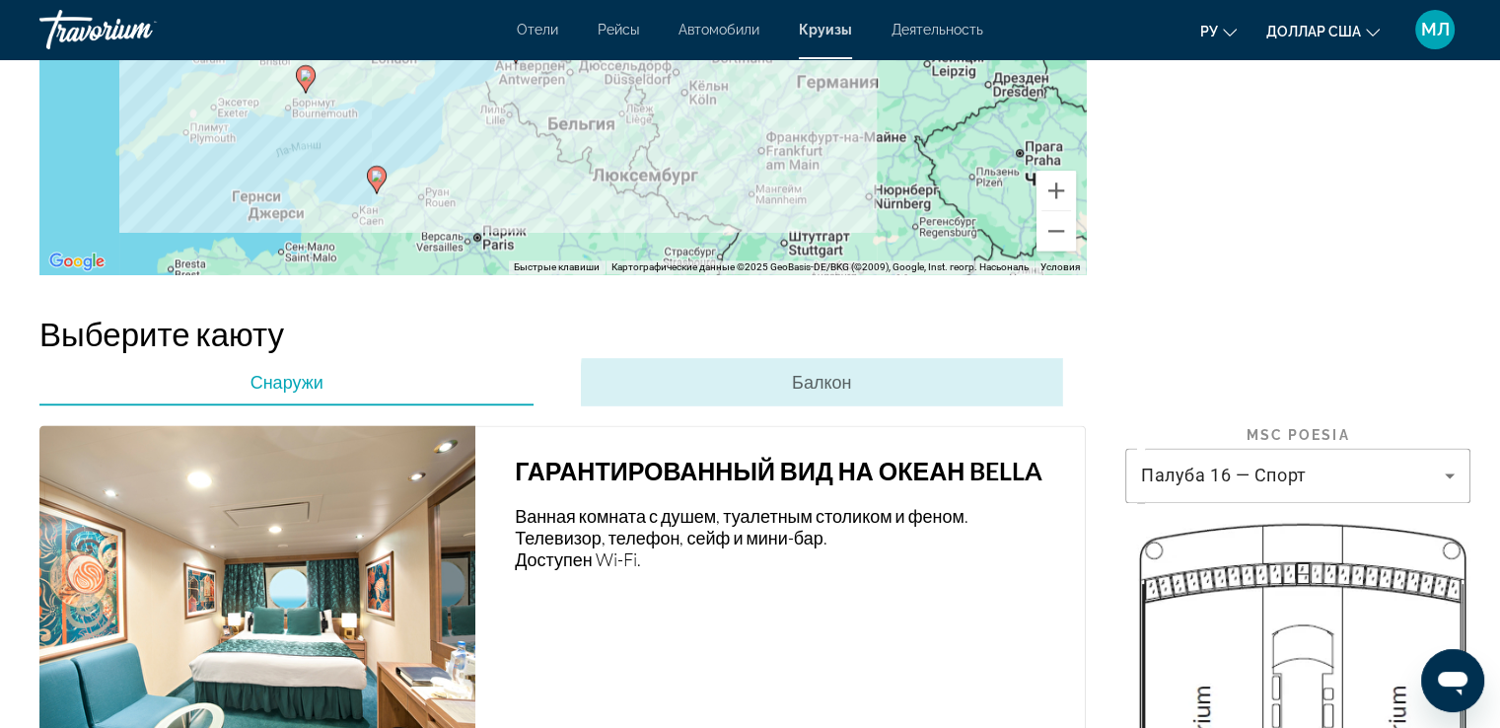
click at [825, 393] on font "Балкон" at bounding box center [821, 382] width 59 height 22
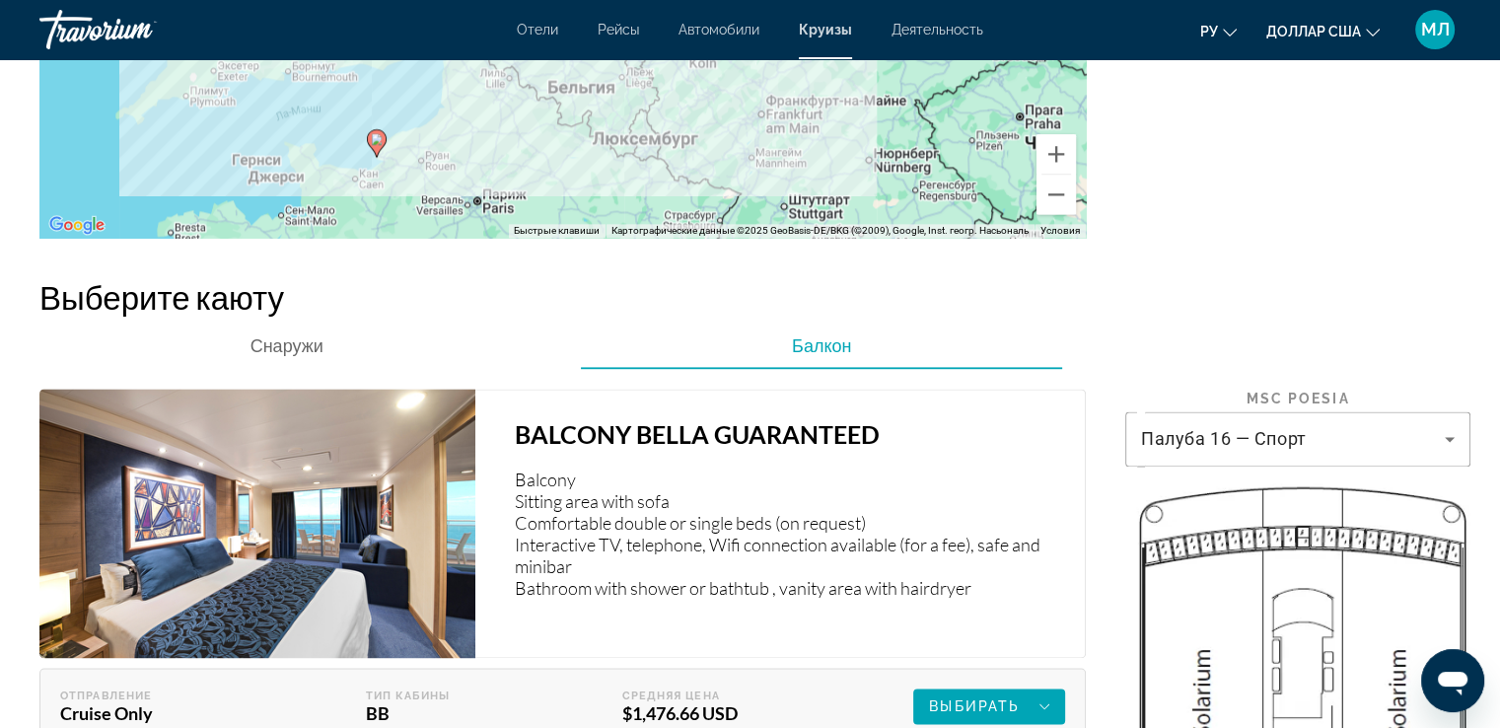
scroll to position [2712, 0]
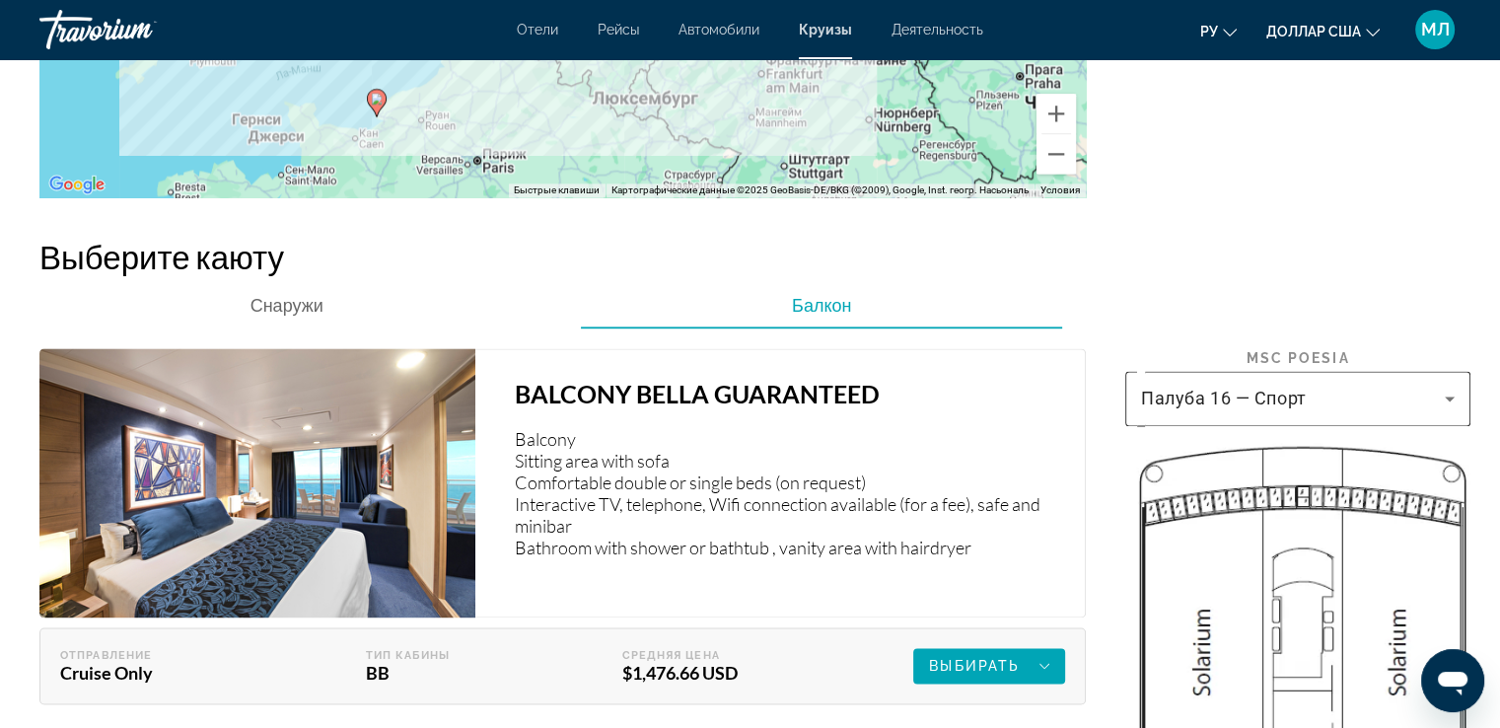
click at [1448, 401] on icon "Основное содержание" at bounding box center [1450, 398] width 10 height 5
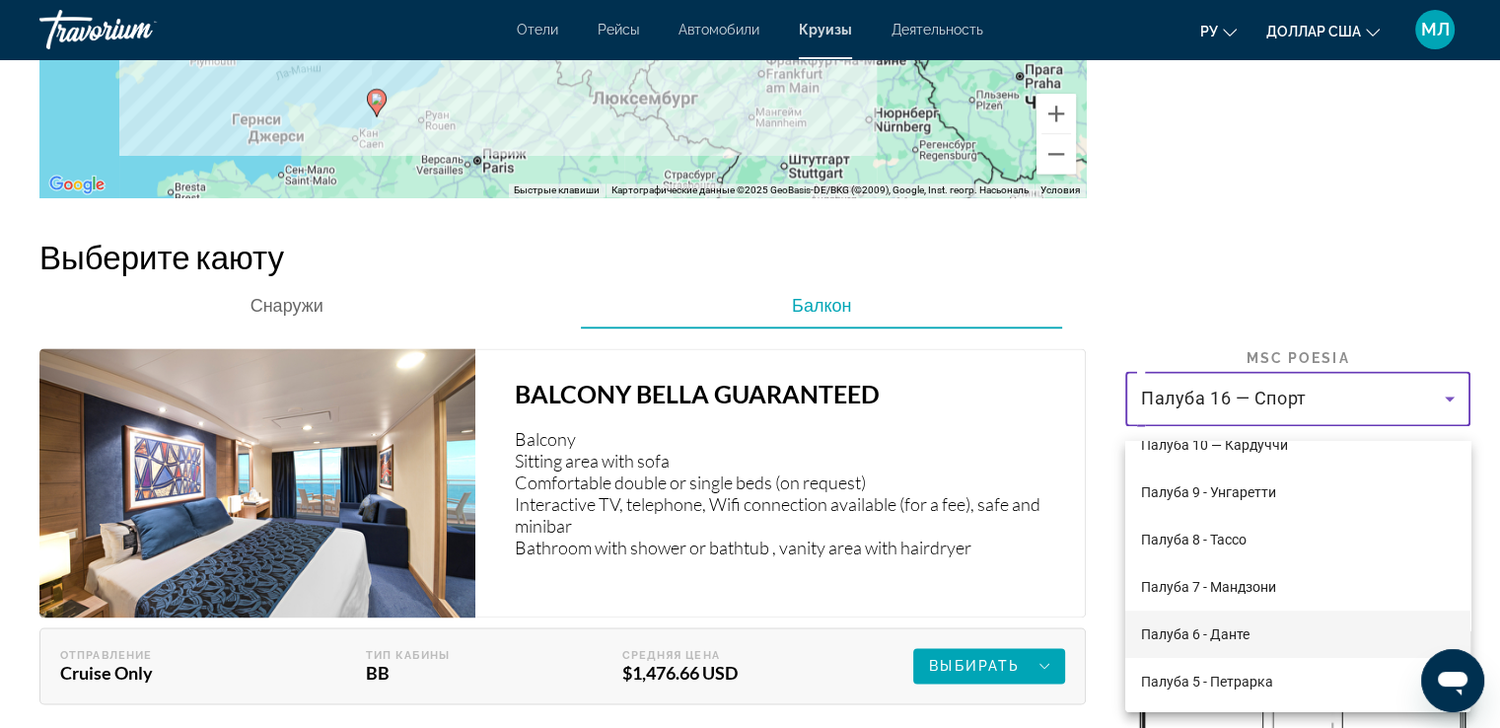
scroll to position [312, 0]
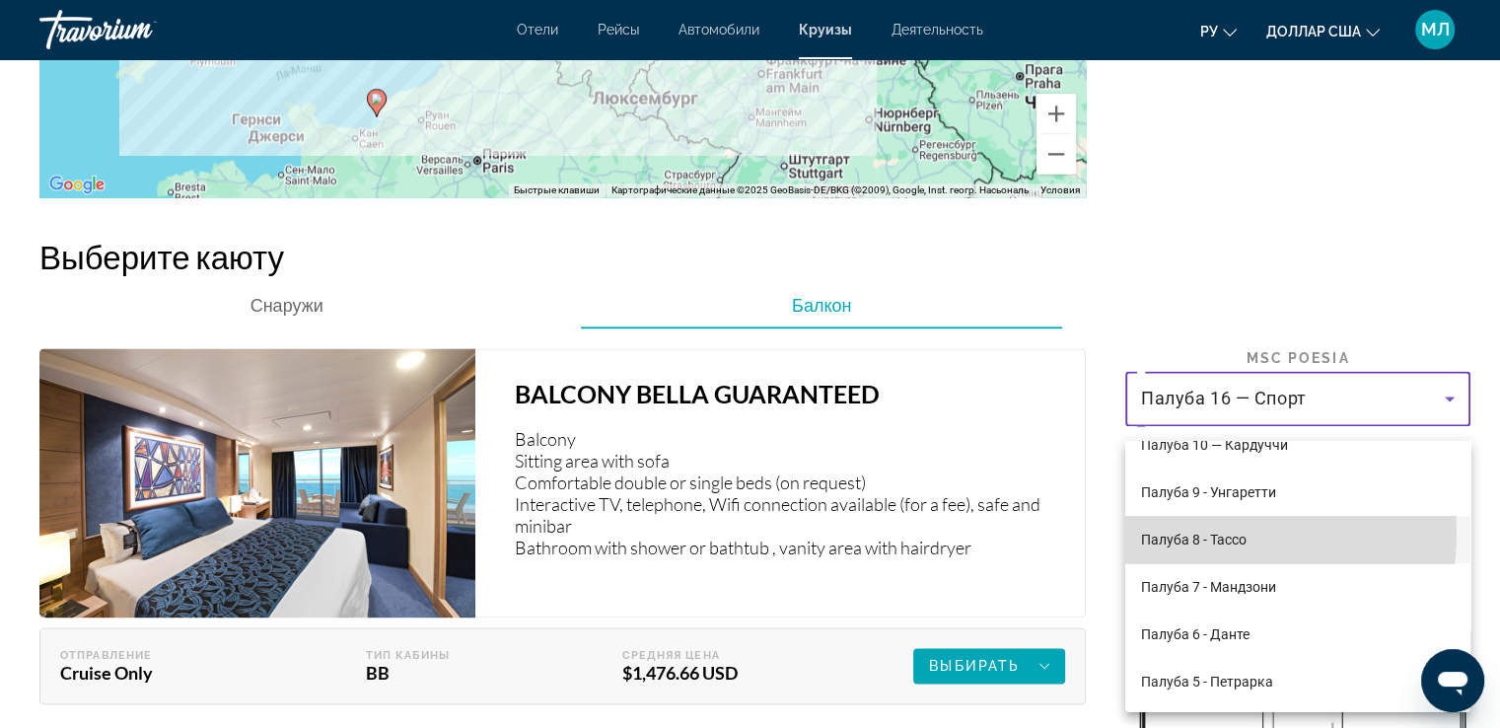
click at [1181, 532] on font "Палуба 8 - Тассо" at bounding box center [1194, 540] width 106 height 16
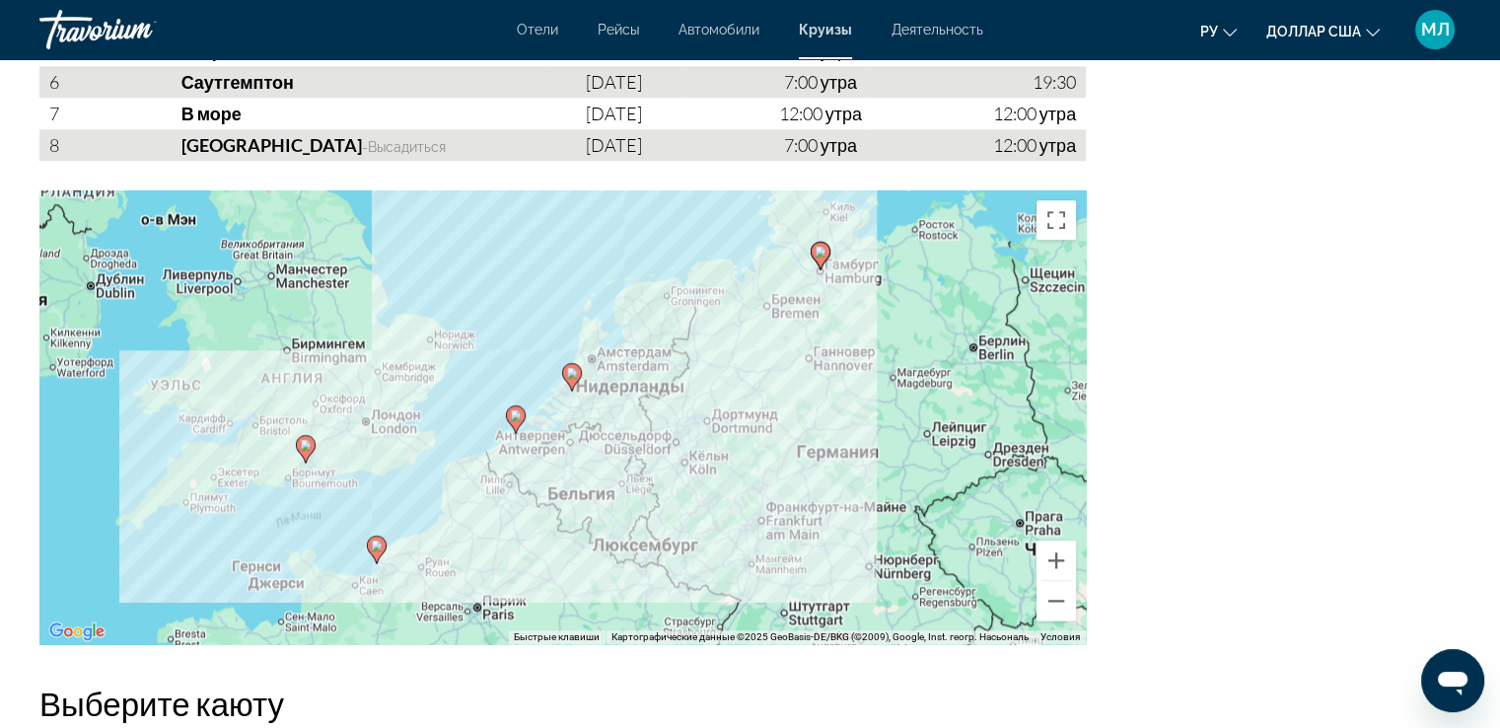
scroll to position [2310, 0]
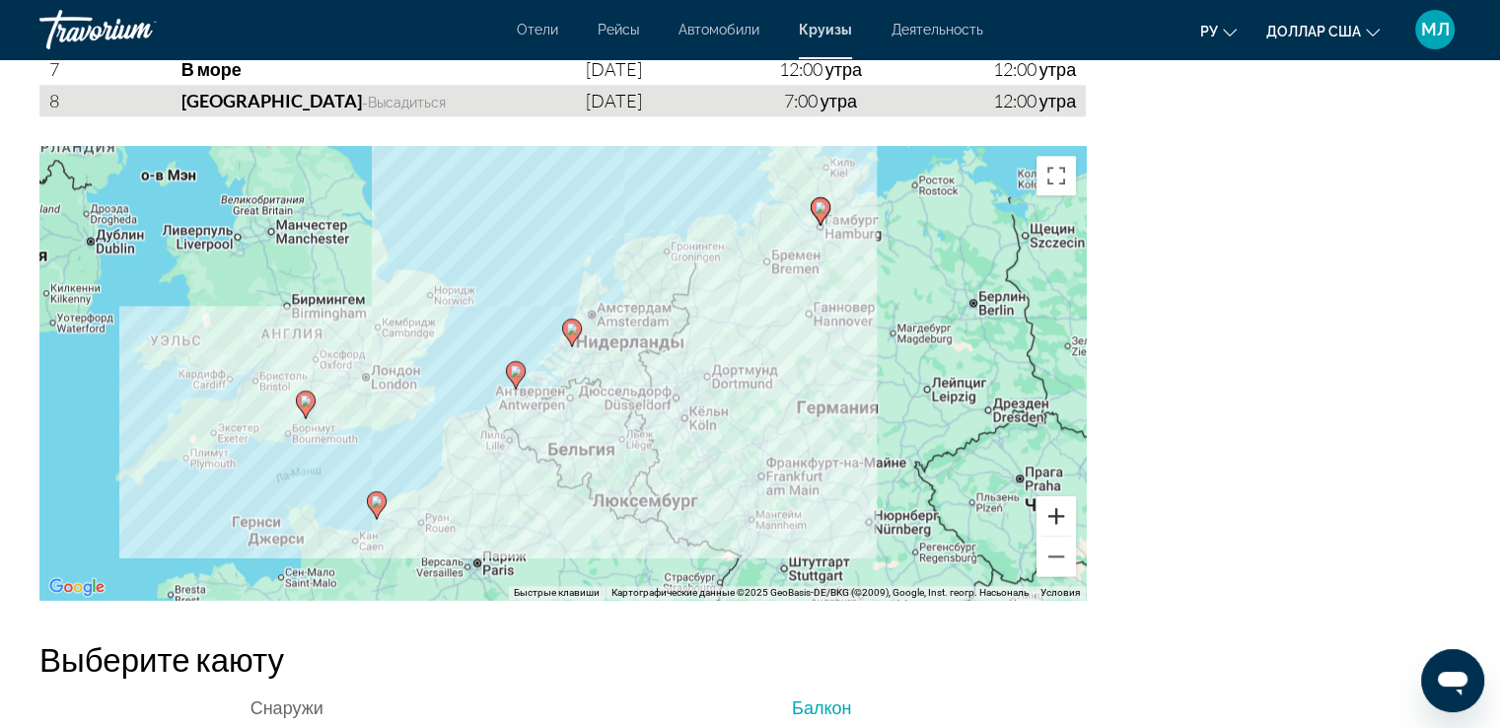
click at [1066, 531] on button "Увеличить" at bounding box center [1056, 515] width 39 height 39
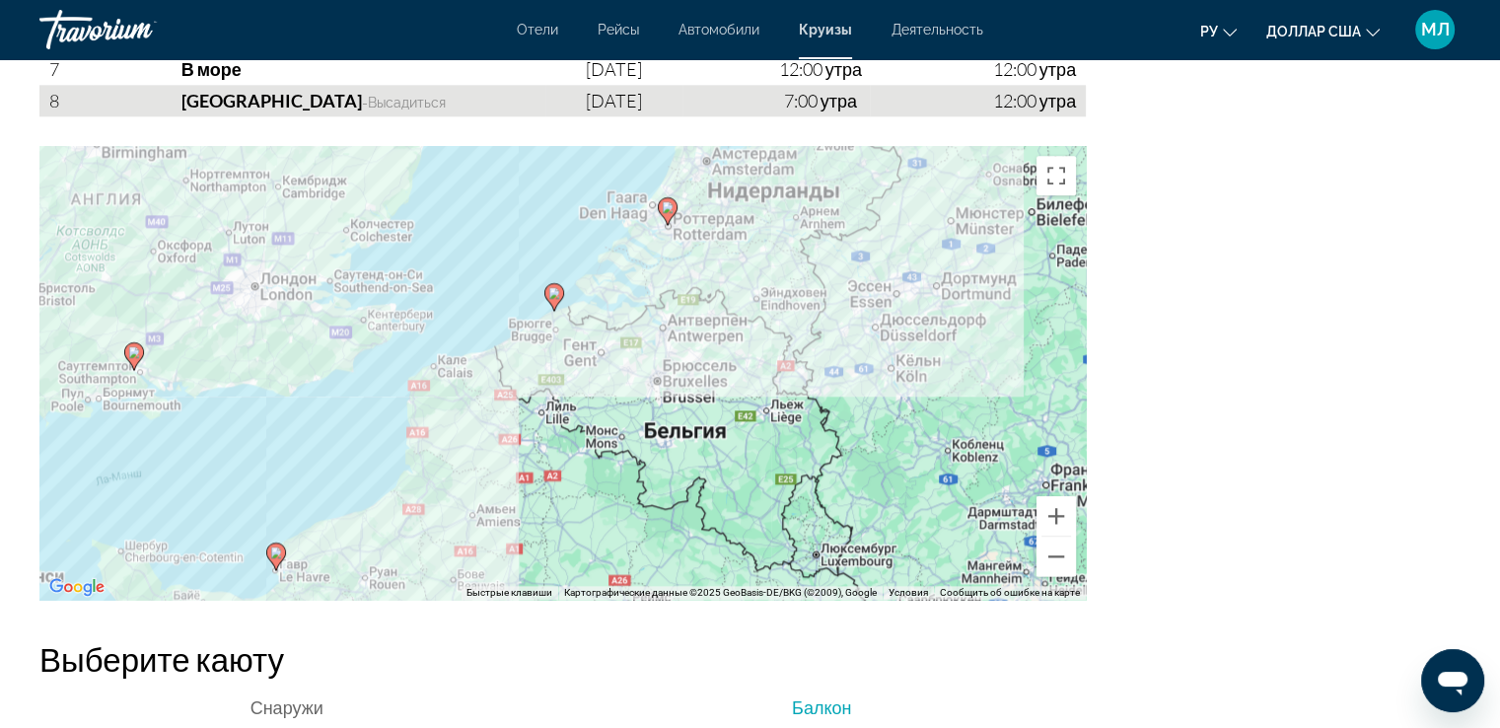
drag, startPoint x: 813, startPoint y: 335, endPoint x: 903, endPoint y: 238, distance: 133.3
click at [903, 238] on div "Чтобы активировать перетаскивание с помощью кнопок, нажмите Alt + Ввод. После э…" at bounding box center [562, 373] width 1046 height 454
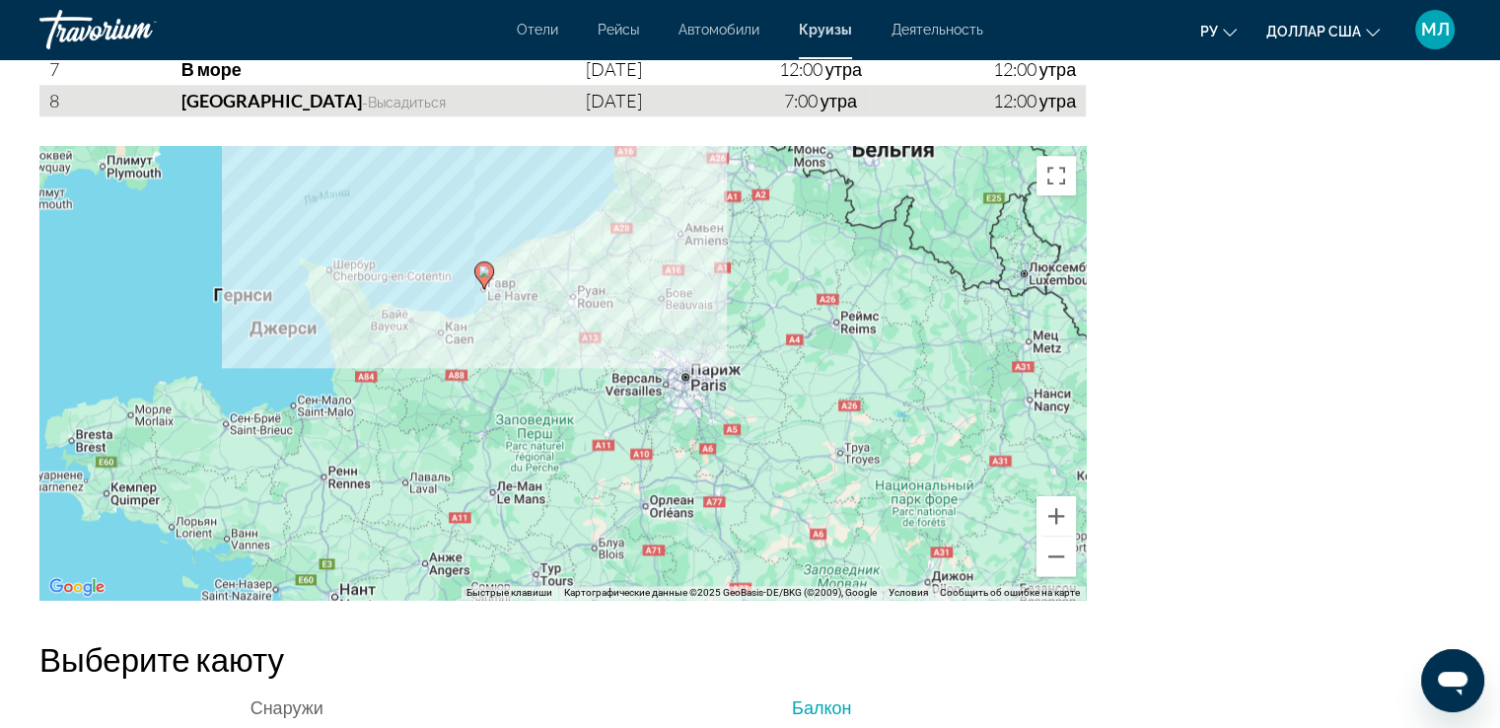
drag, startPoint x: 512, startPoint y: 455, endPoint x: 718, endPoint y: 177, distance: 346.2
click at [718, 177] on div "Чтобы активировать перетаскивание с помощью кнопок, нажмите Alt + Ввод. После э…" at bounding box center [562, 373] width 1046 height 454
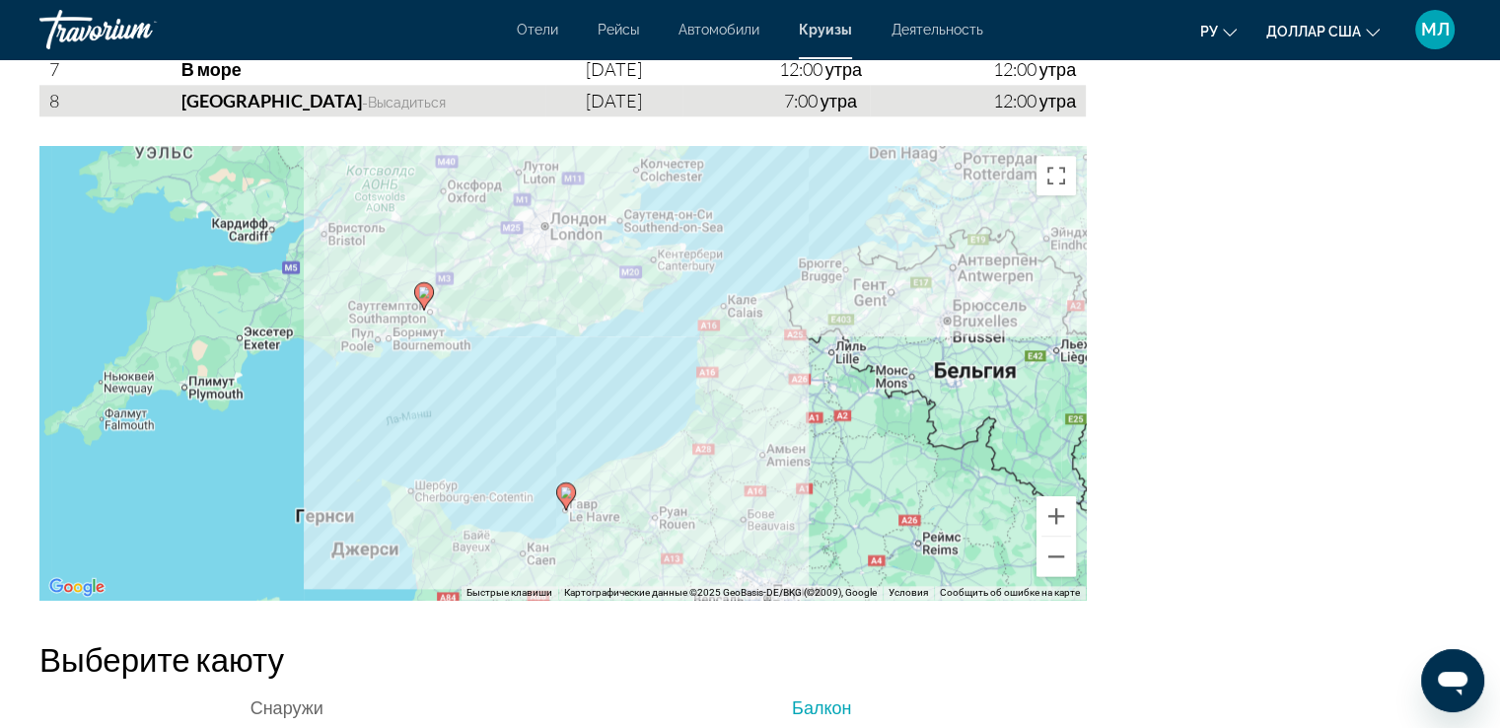
drag, startPoint x: 504, startPoint y: 351, endPoint x: 589, endPoint y: 576, distance: 240.3
click at [589, 576] on div "Чтобы активировать перетаскивание с помощью кнопок, нажмите Alt + Ввод. После э…" at bounding box center [562, 373] width 1046 height 454
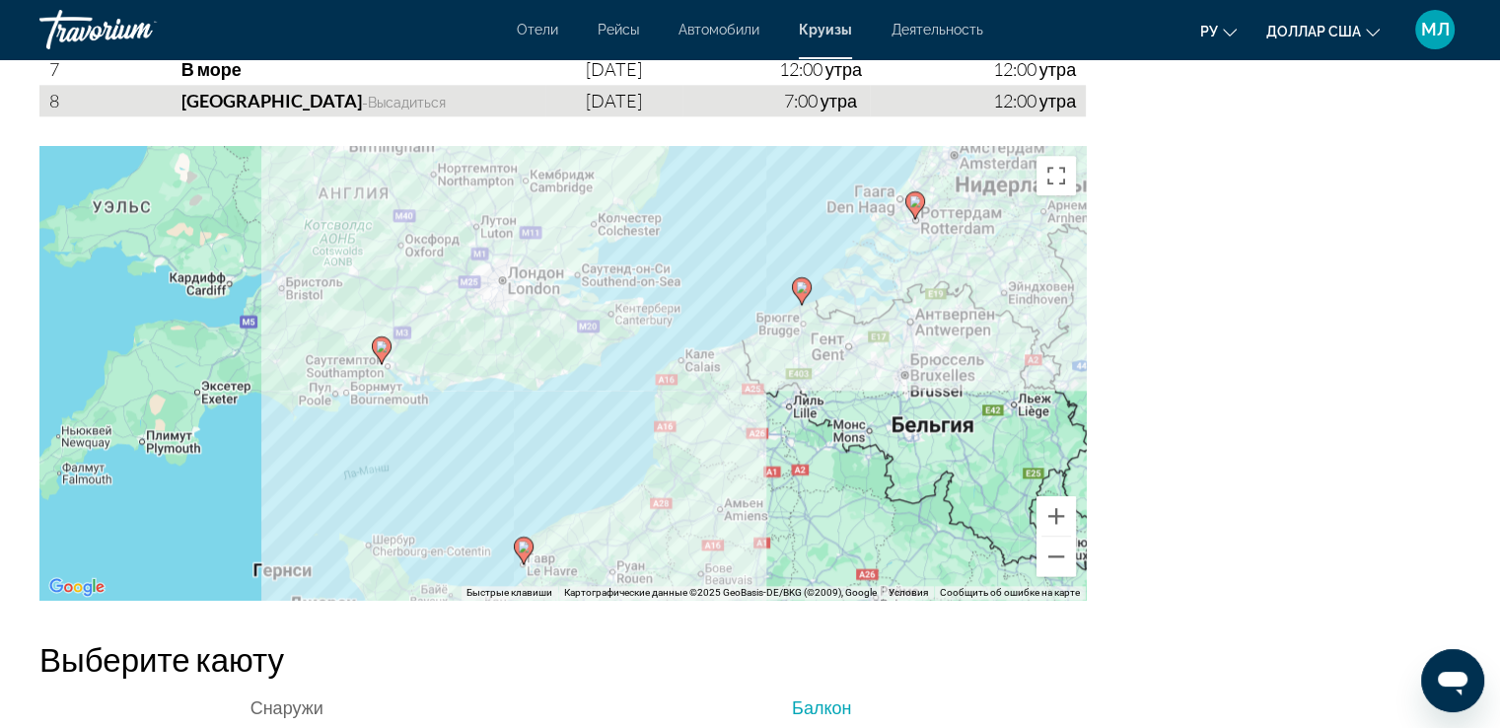
drag, startPoint x: 619, startPoint y: 352, endPoint x: 577, endPoint y: 408, distance: 70.4
click at [577, 408] on div "Чтобы активировать перетаскивание с помощью кнопок, нажмите Alt + Ввод. После э…" at bounding box center [562, 373] width 1046 height 454
